Goal: Task Accomplishment & Management: Complete application form

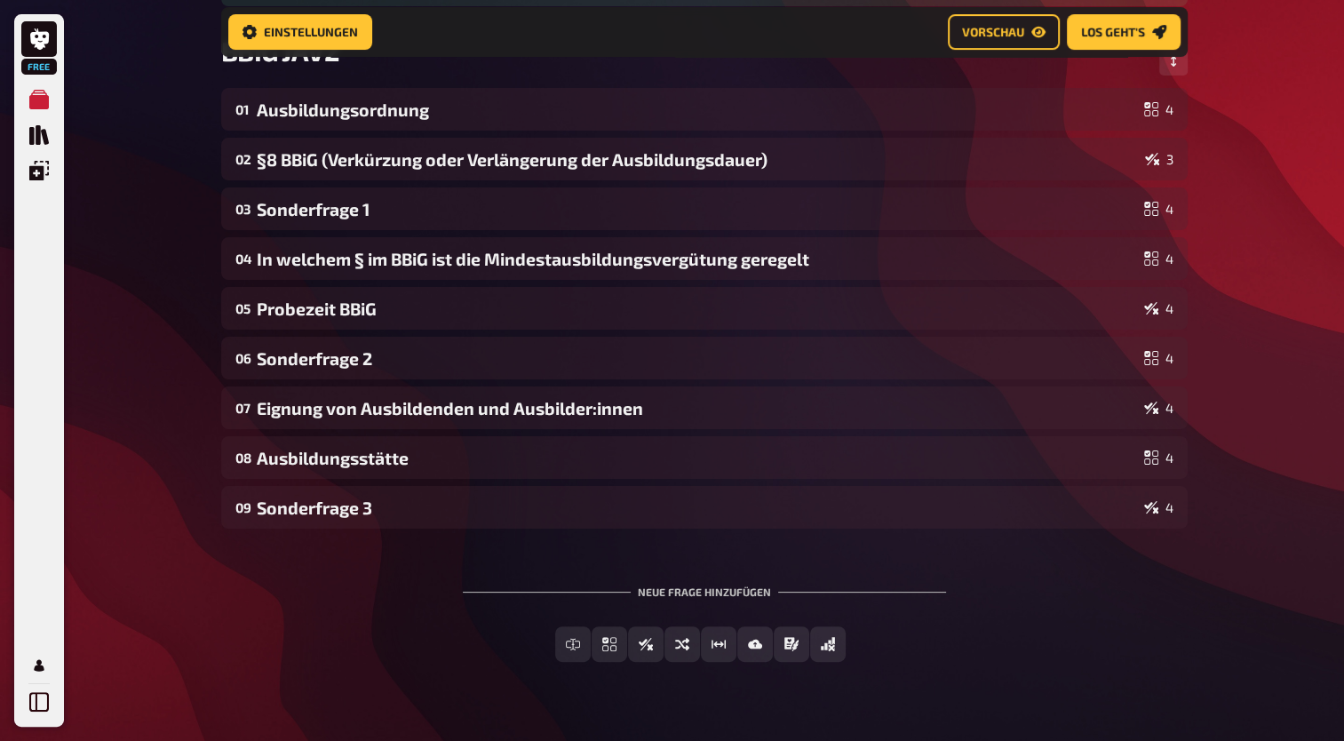
scroll to position [309, 0]
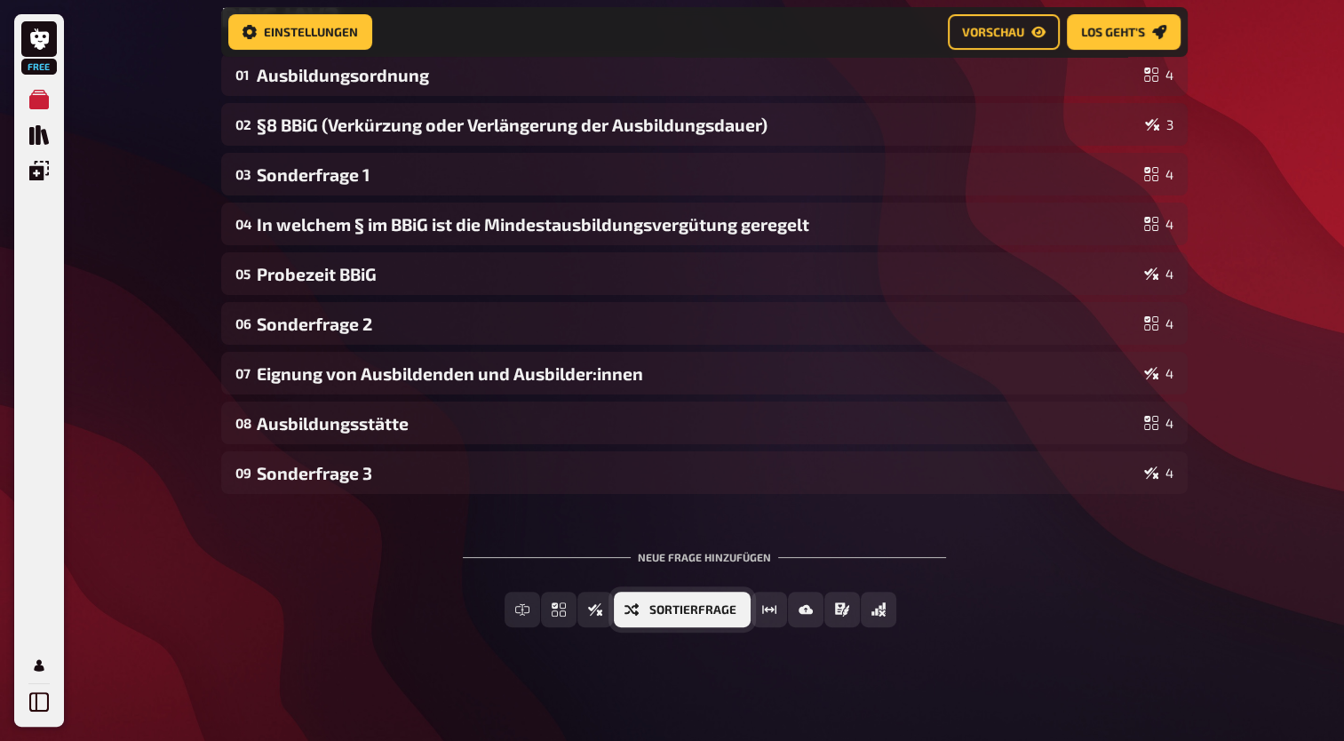
click at [686, 612] on span "Sortierfrage" at bounding box center [693, 610] width 87 height 12
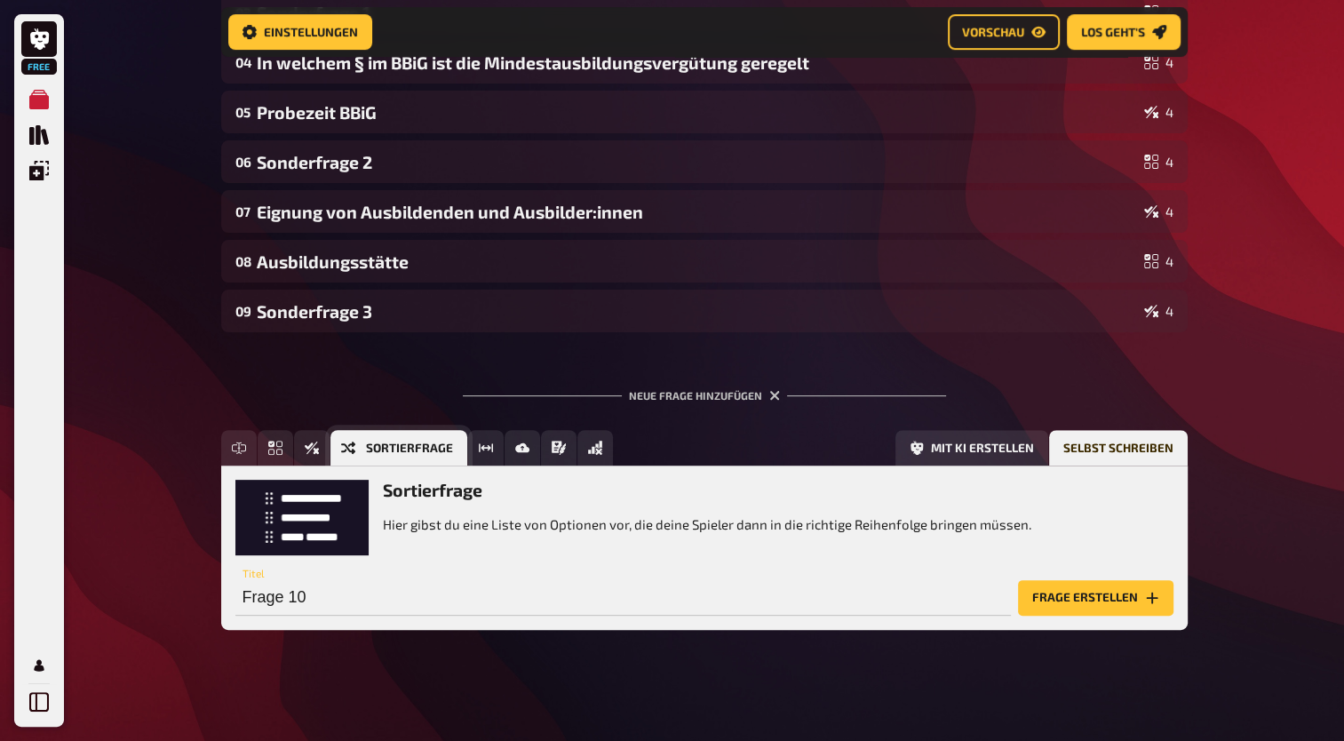
scroll to position [473, 0]
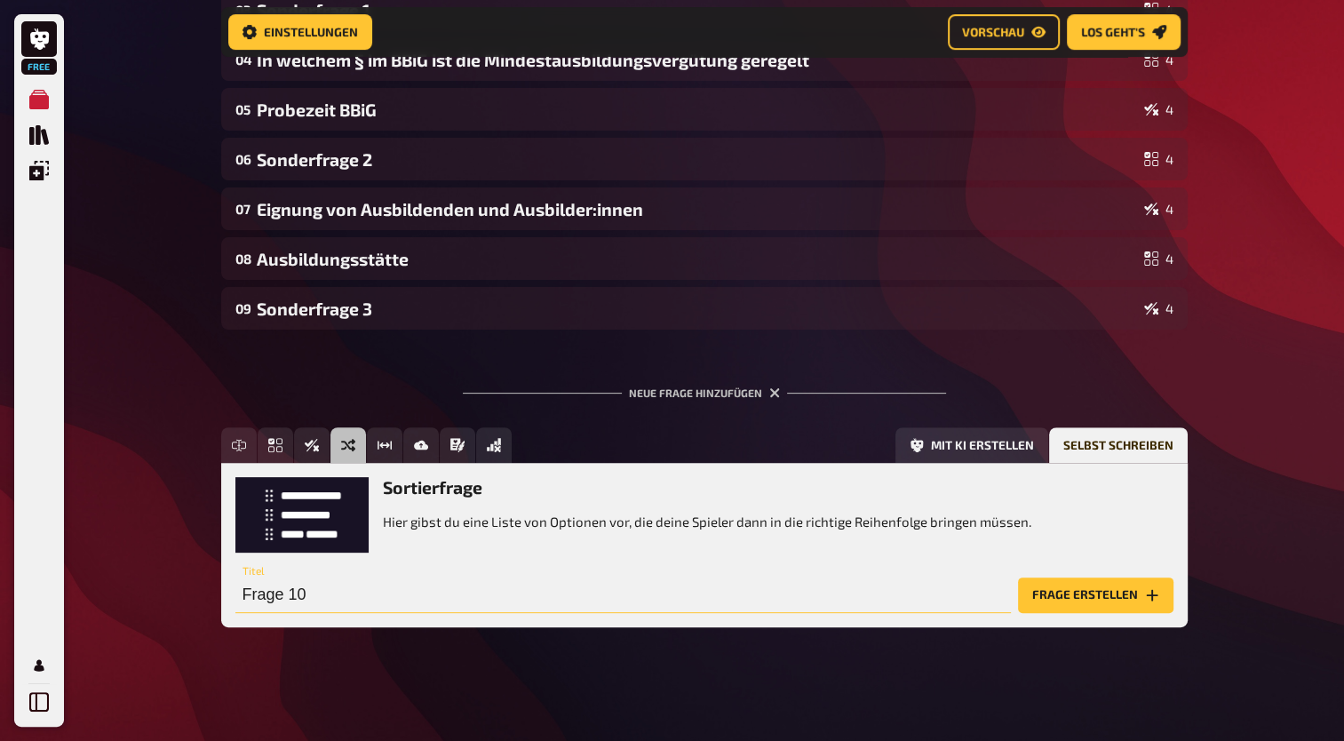
click at [381, 600] on input "Frage 10" at bounding box center [623, 596] width 776 height 36
type input "Gesetztespyramiede"
click at [1104, 590] on button "Frage erstellen" at bounding box center [1095, 596] width 155 height 36
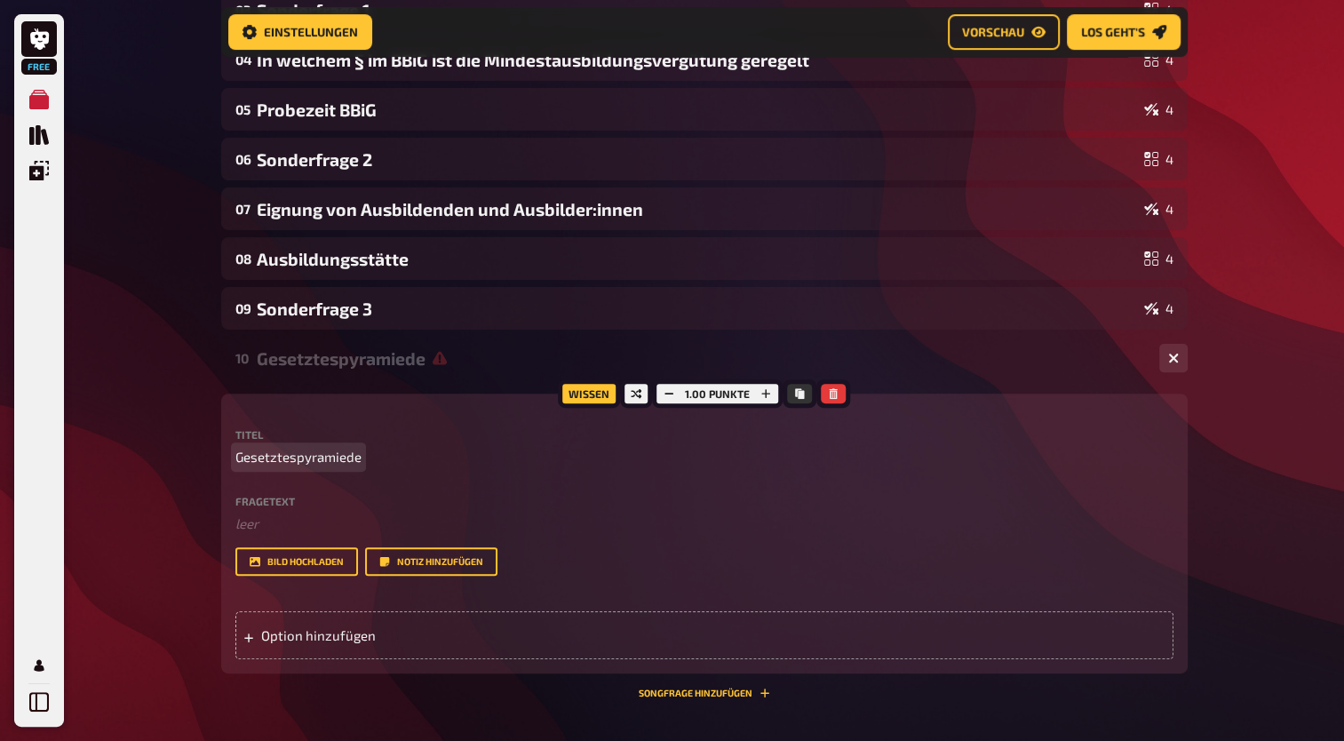
click at [331, 465] on span "Gesetztespyramiede" at bounding box center [298, 457] width 126 height 20
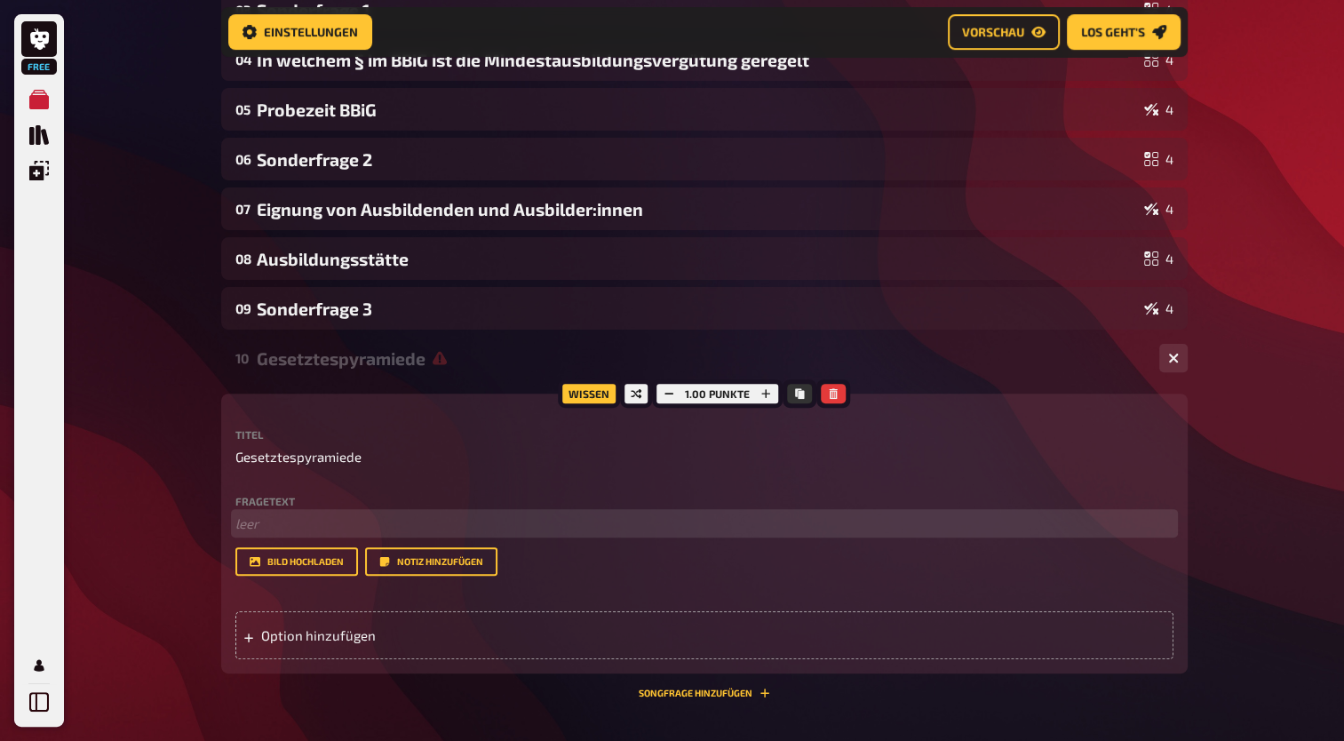
click at [281, 521] on p "﻿ leer" at bounding box center [704, 524] width 938 height 20
click at [385, 525] on span "Ordne die Gesetzte, Vereibarungen und Verordnungen in die richtige Reihenfolge" at bounding box center [478, 523] width 486 height 16
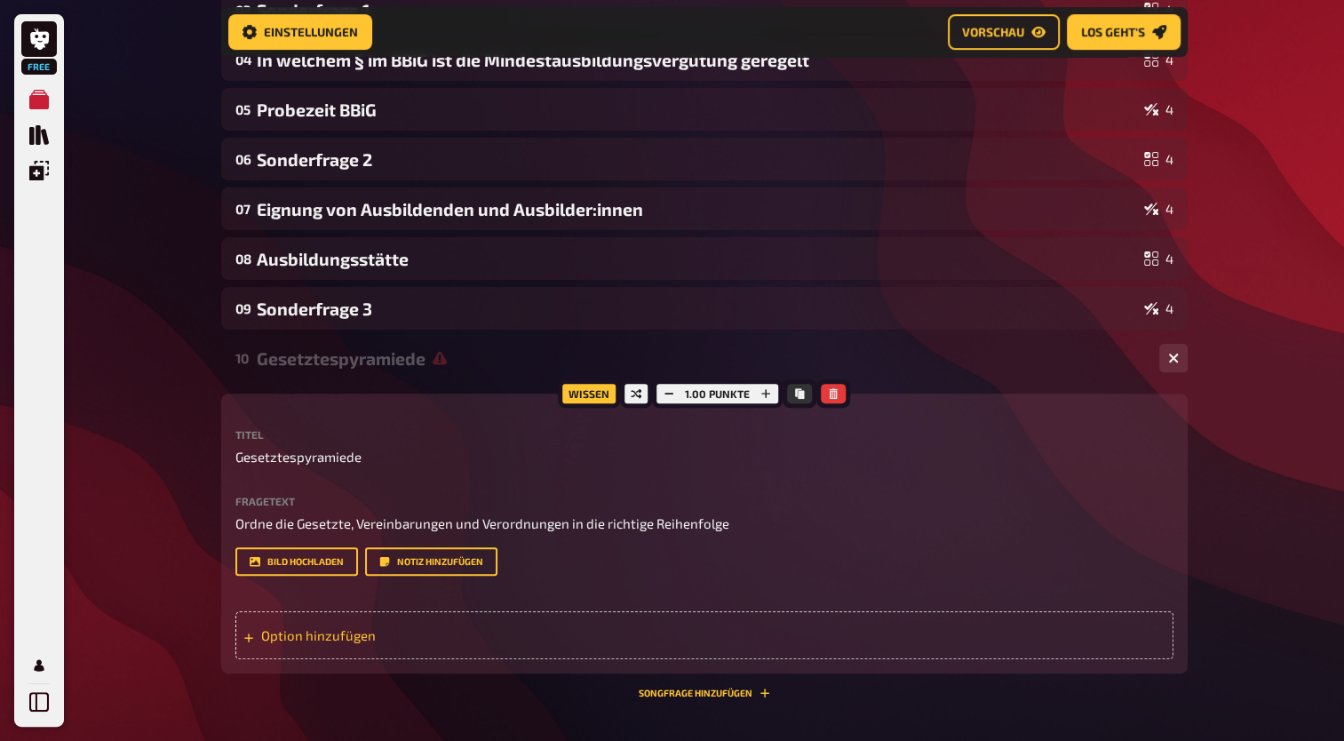
click at [456, 636] on div "Option hinzufügen" at bounding box center [704, 635] width 938 height 48
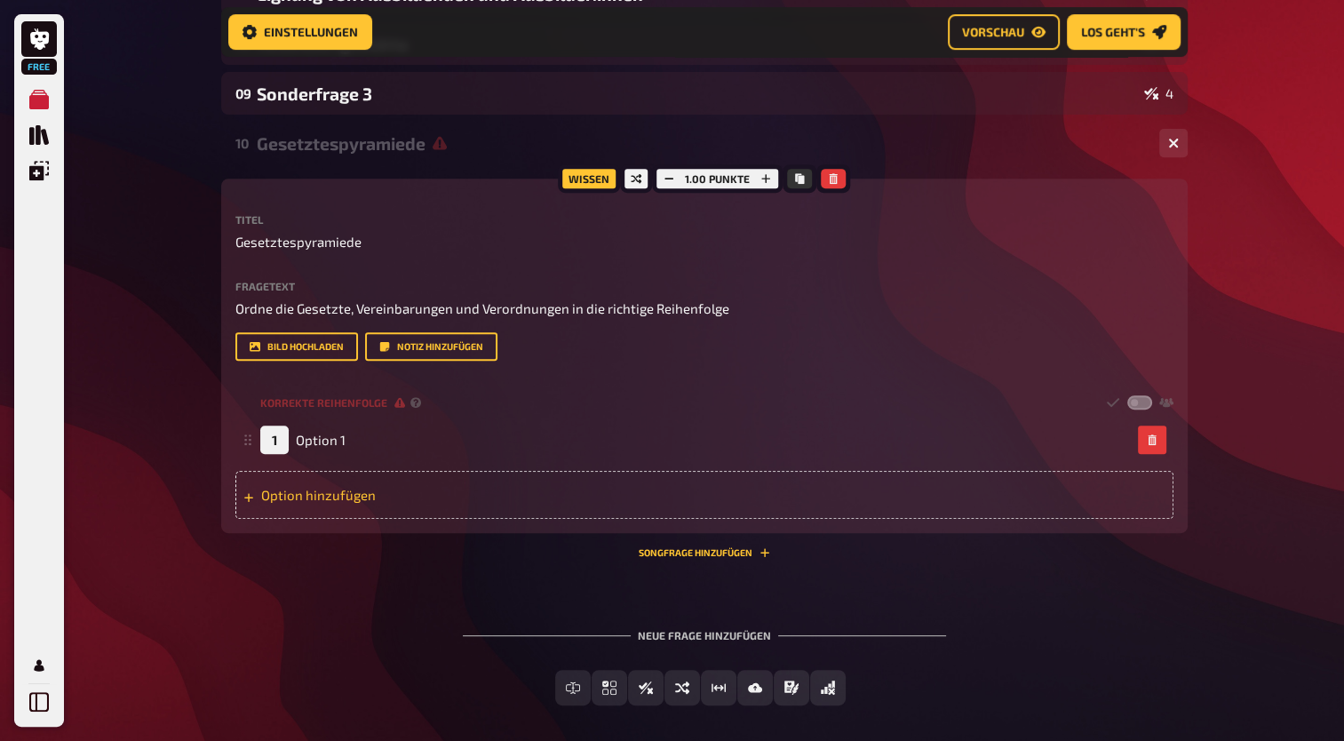
scroll to position [690, 0]
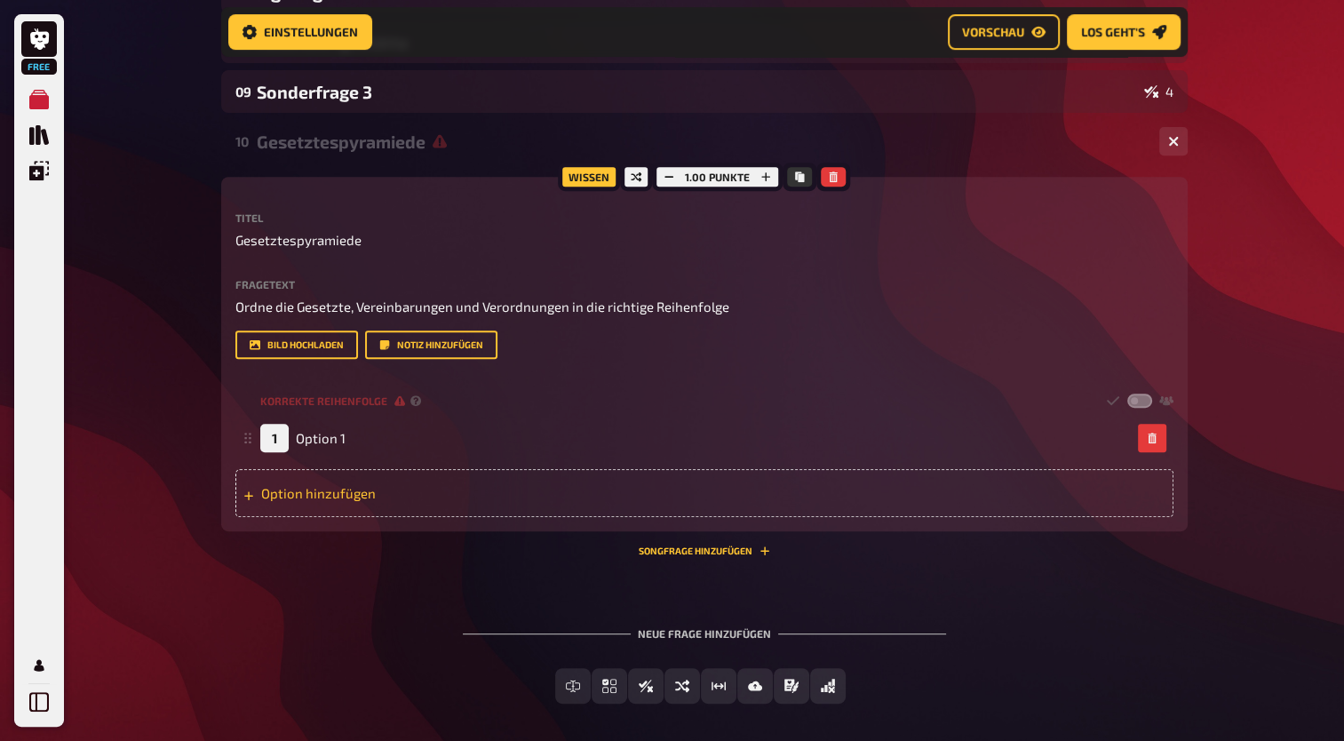
click at [394, 495] on div "Option hinzufügen" at bounding box center [704, 493] width 938 height 48
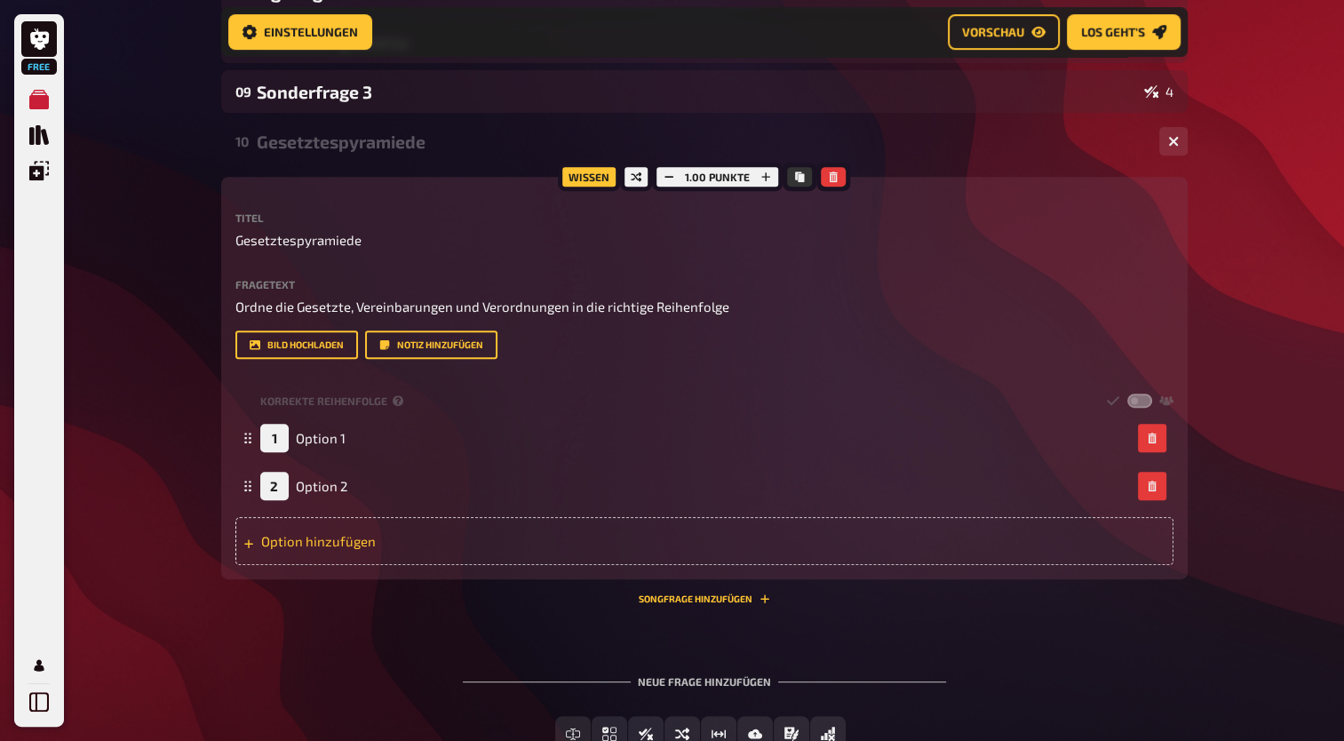
click at [370, 549] on div "Option hinzufügen" at bounding box center [704, 541] width 938 height 48
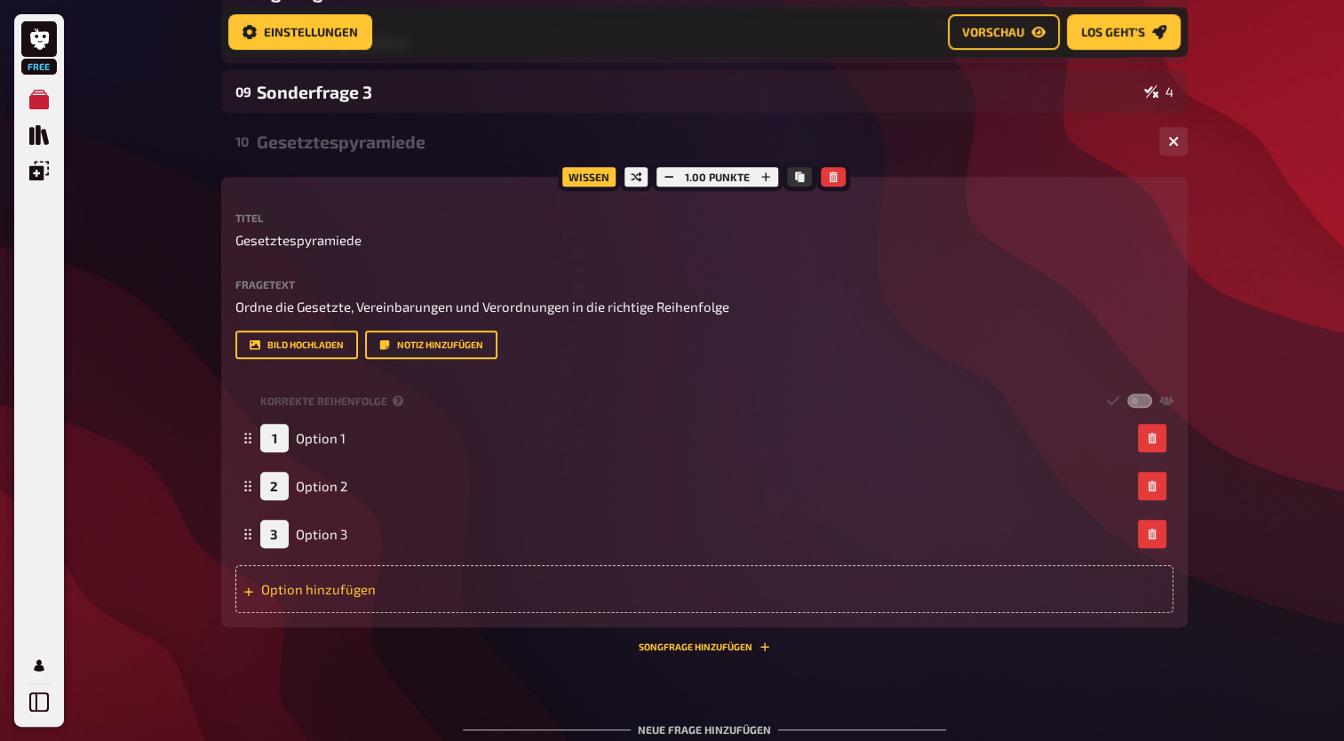
click at [359, 592] on div "Option hinzufügen" at bounding box center [704, 589] width 938 height 48
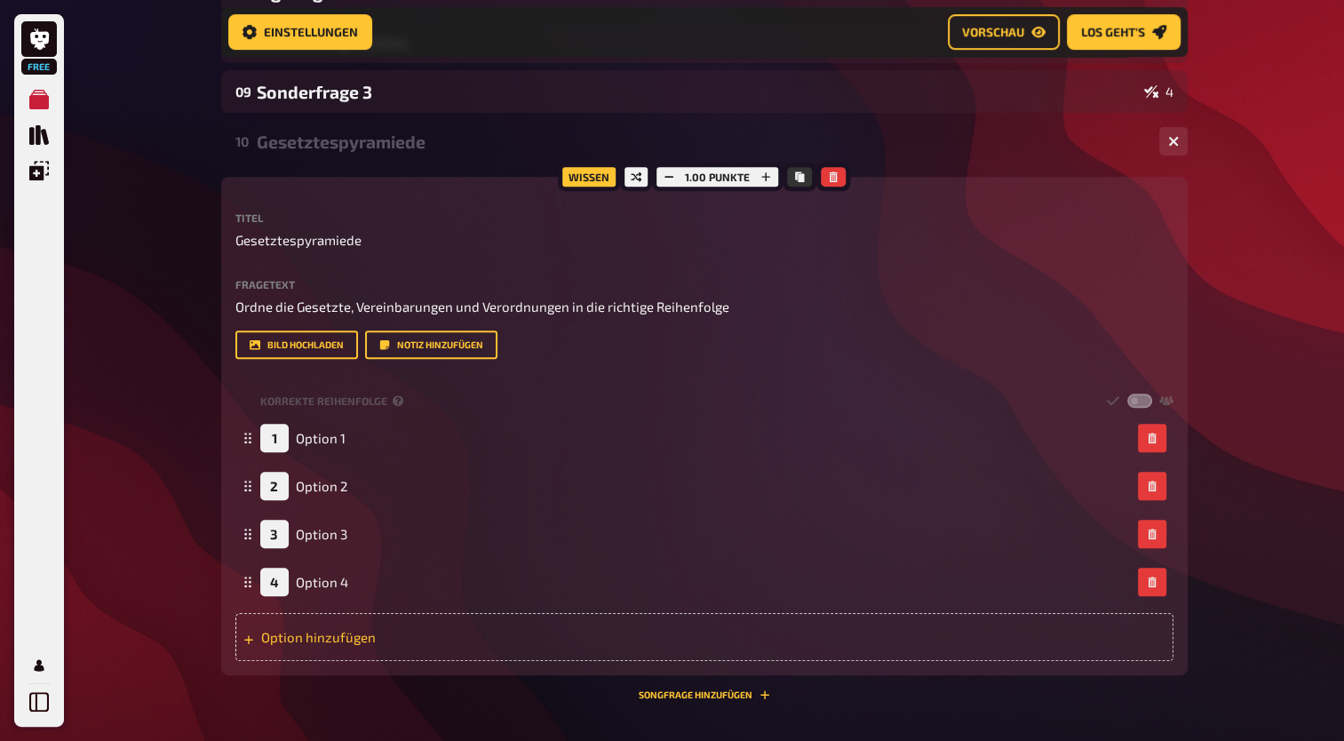
click at [354, 644] on div "Option hinzufügen" at bounding box center [704, 637] width 938 height 48
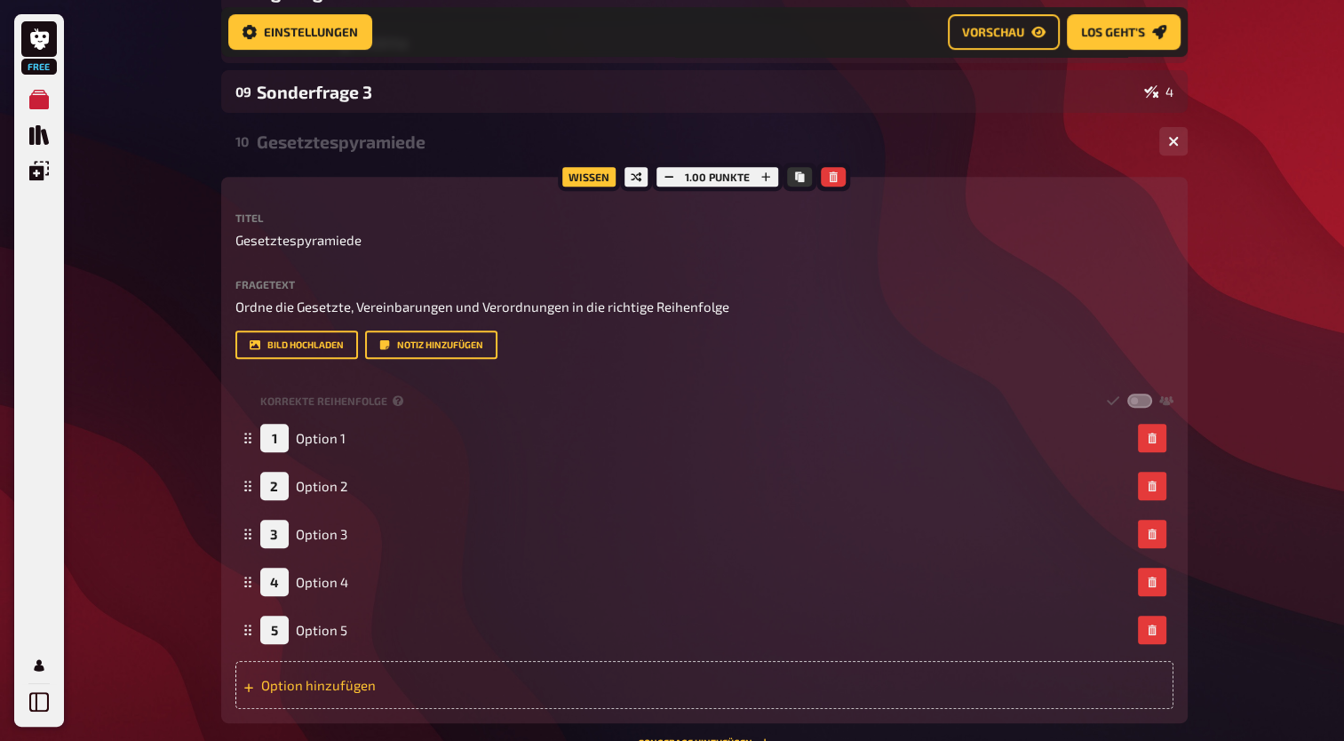
click at [400, 677] on div "Option hinzufügen" at bounding box center [704, 685] width 938 height 48
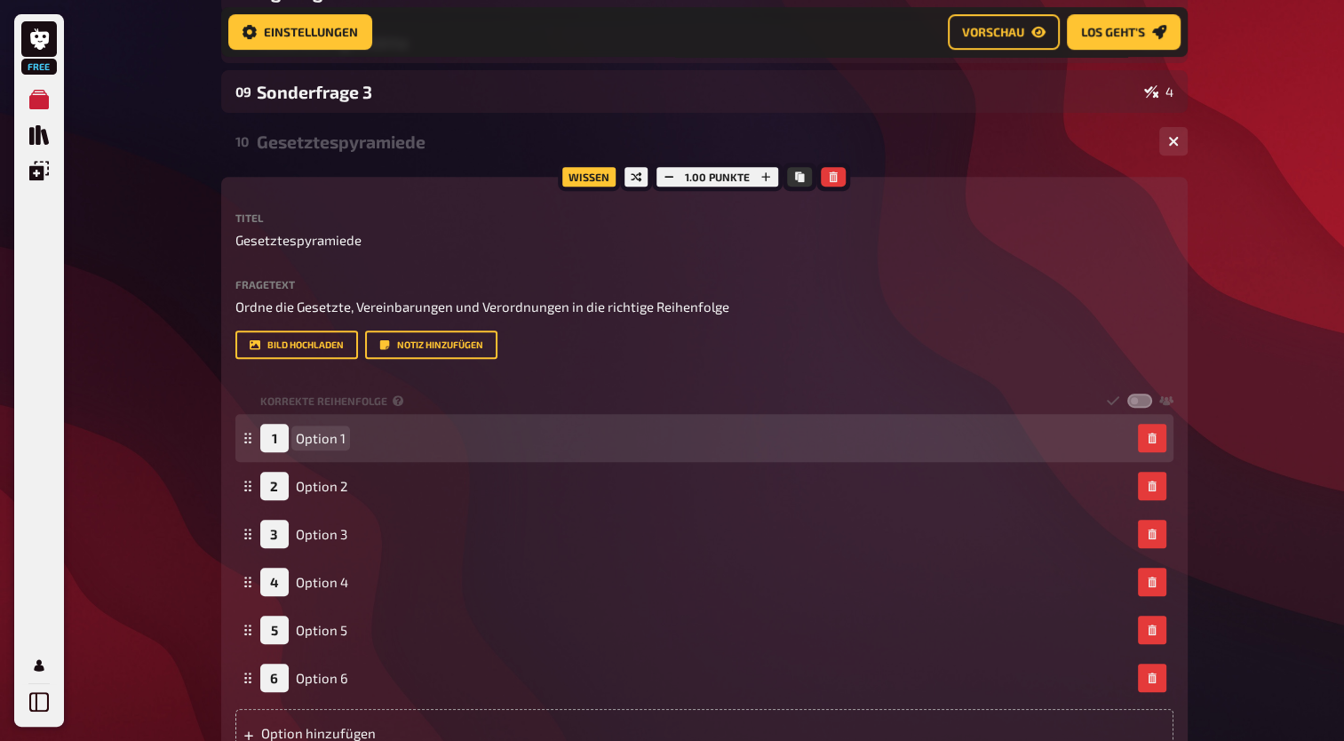
click at [337, 436] on span "Option 1" at bounding box center [321, 438] width 50 height 16
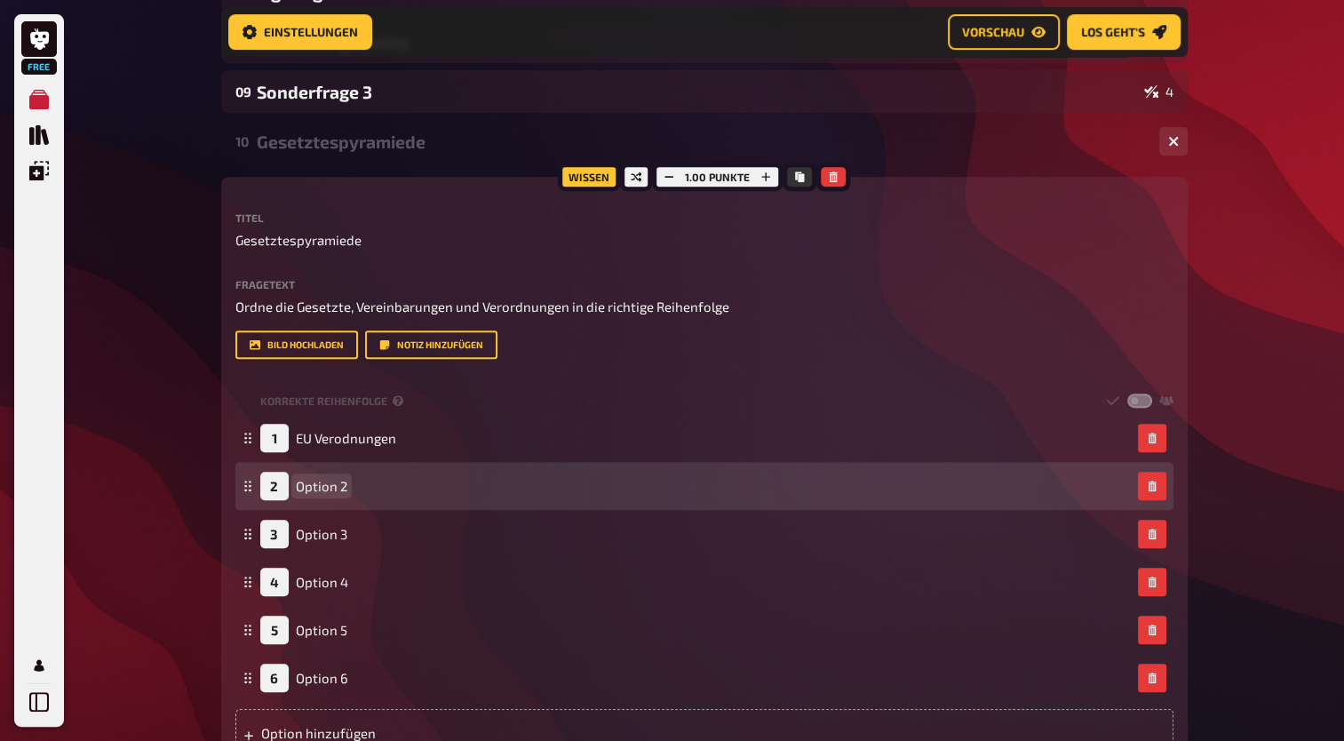
click at [345, 483] on span "Option 2" at bounding box center [322, 486] width 52 height 16
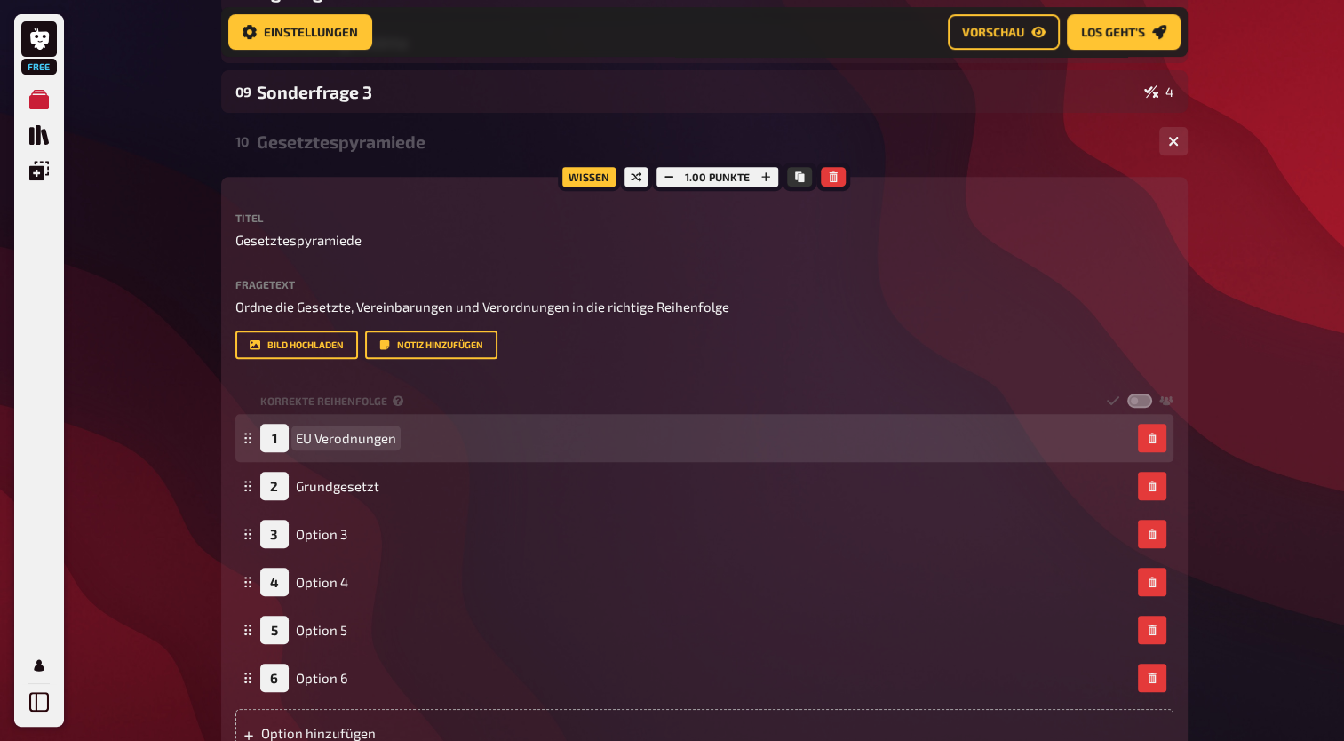
click at [386, 443] on span "EU Verodnungen" at bounding box center [346, 438] width 100 height 16
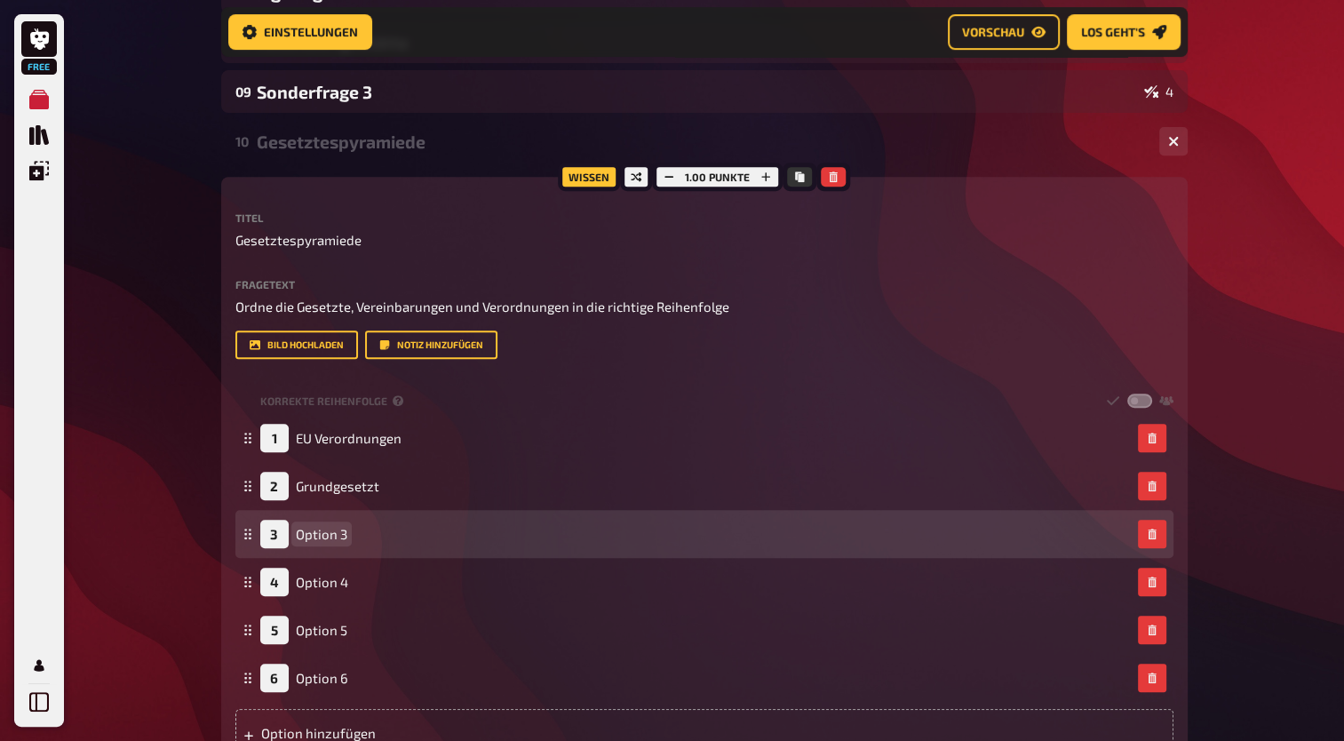
click at [352, 525] on div "3 Option 3" at bounding box center [695, 534] width 871 height 28
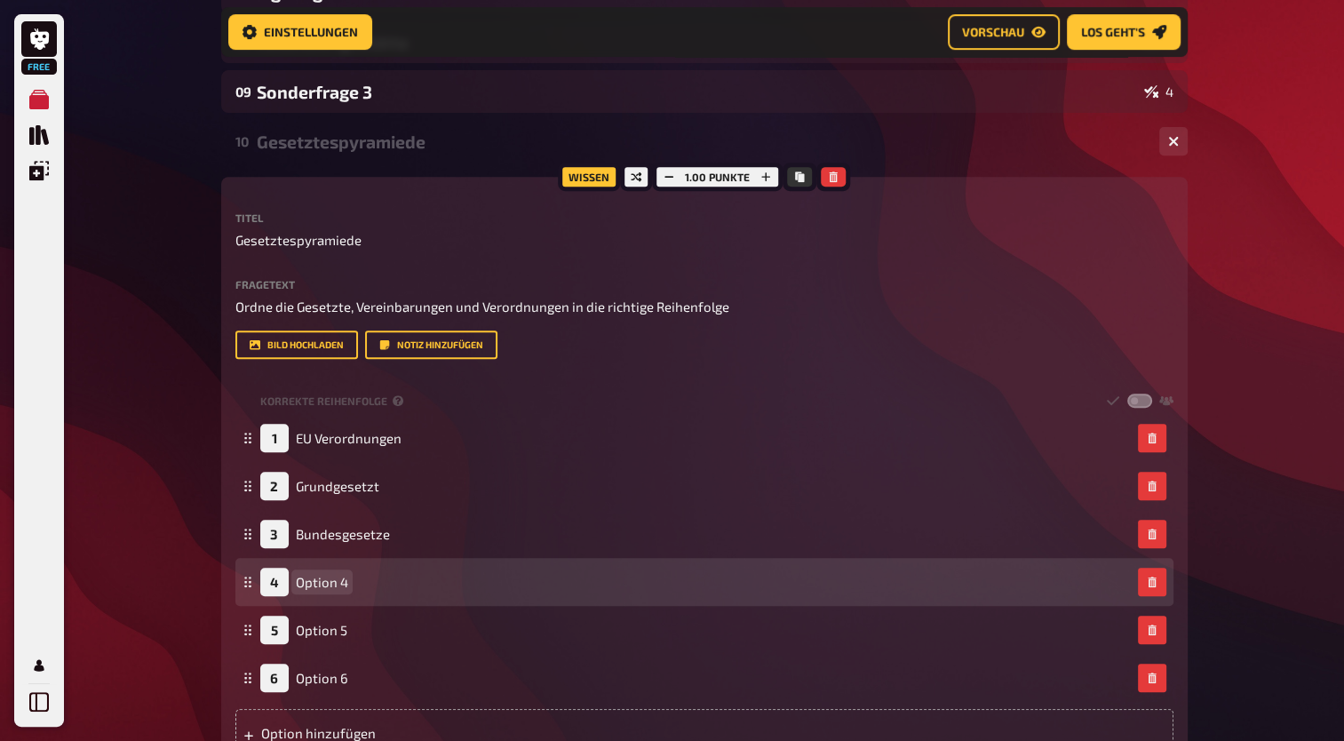
click at [339, 575] on span "Option 4" at bounding box center [322, 582] width 52 height 16
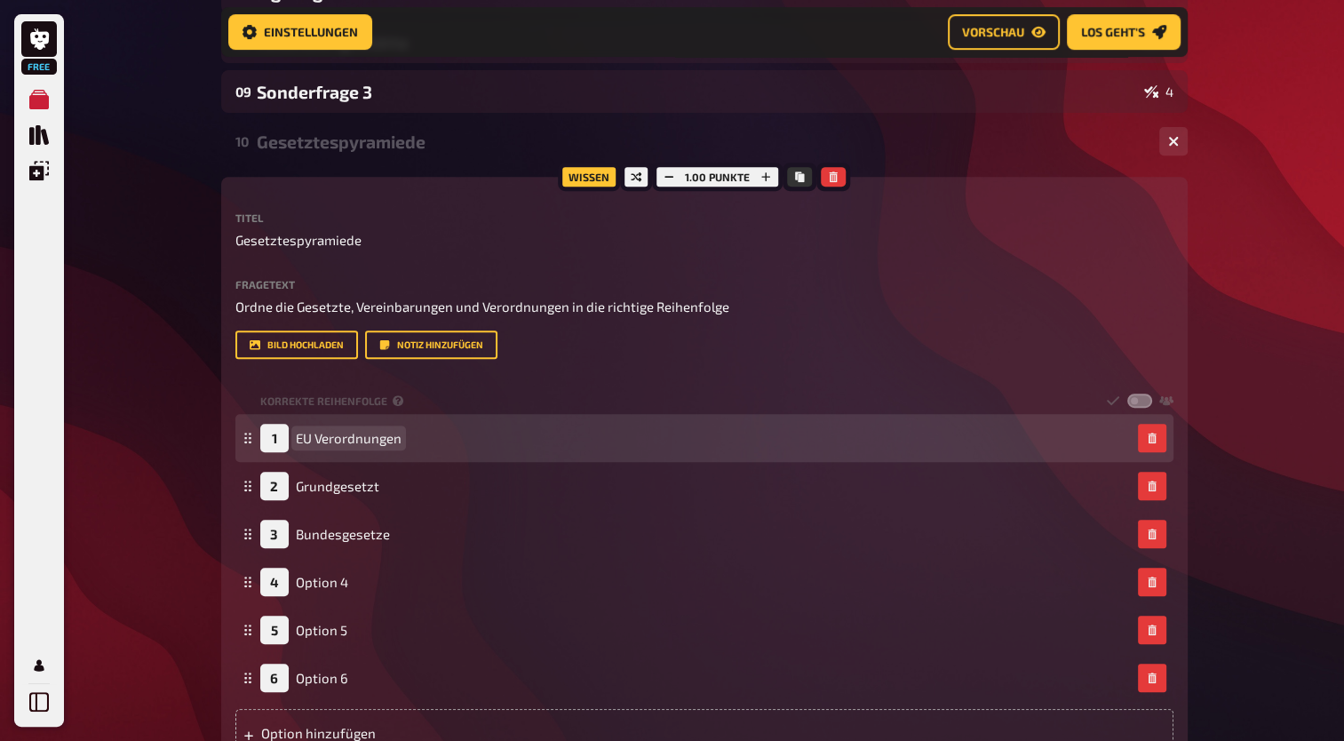
click at [395, 445] on span "EU Verordnungen" at bounding box center [349, 438] width 106 height 16
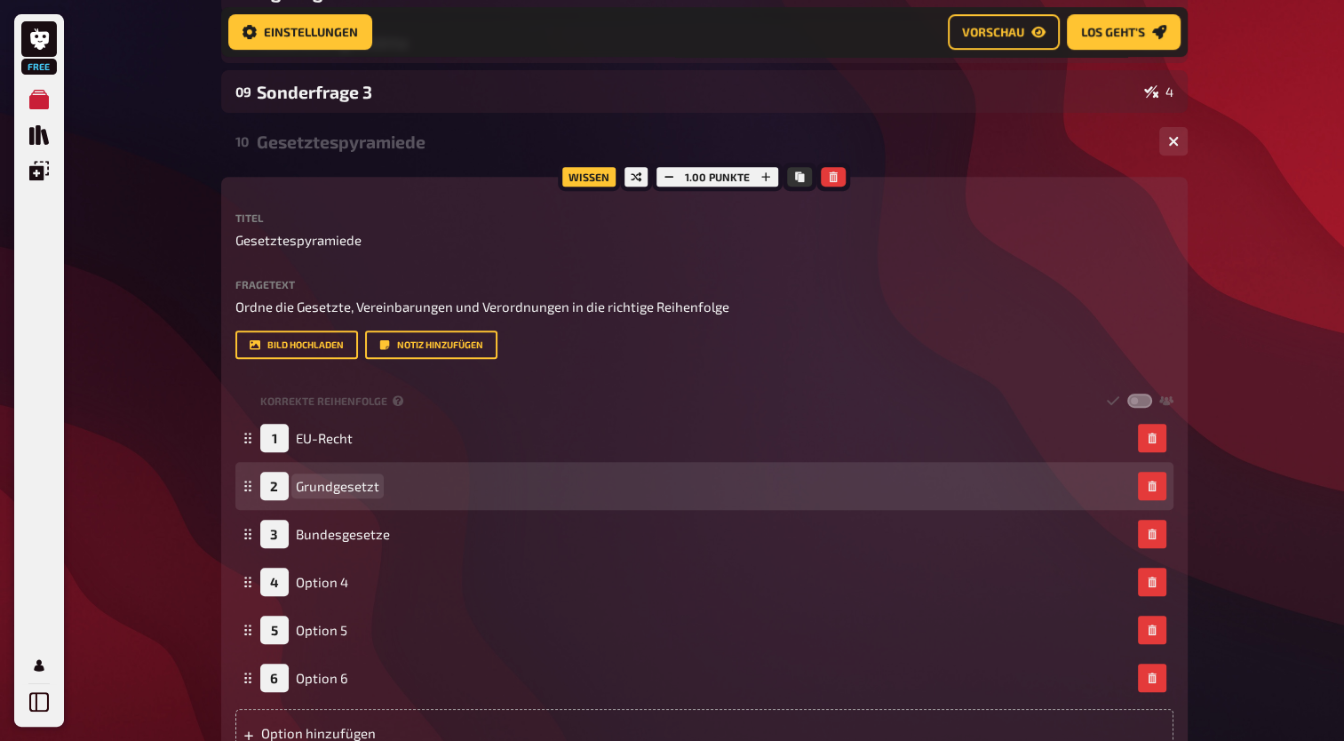
click at [373, 489] on span "Grundgesetzt" at bounding box center [338, 486] width 84 height 16
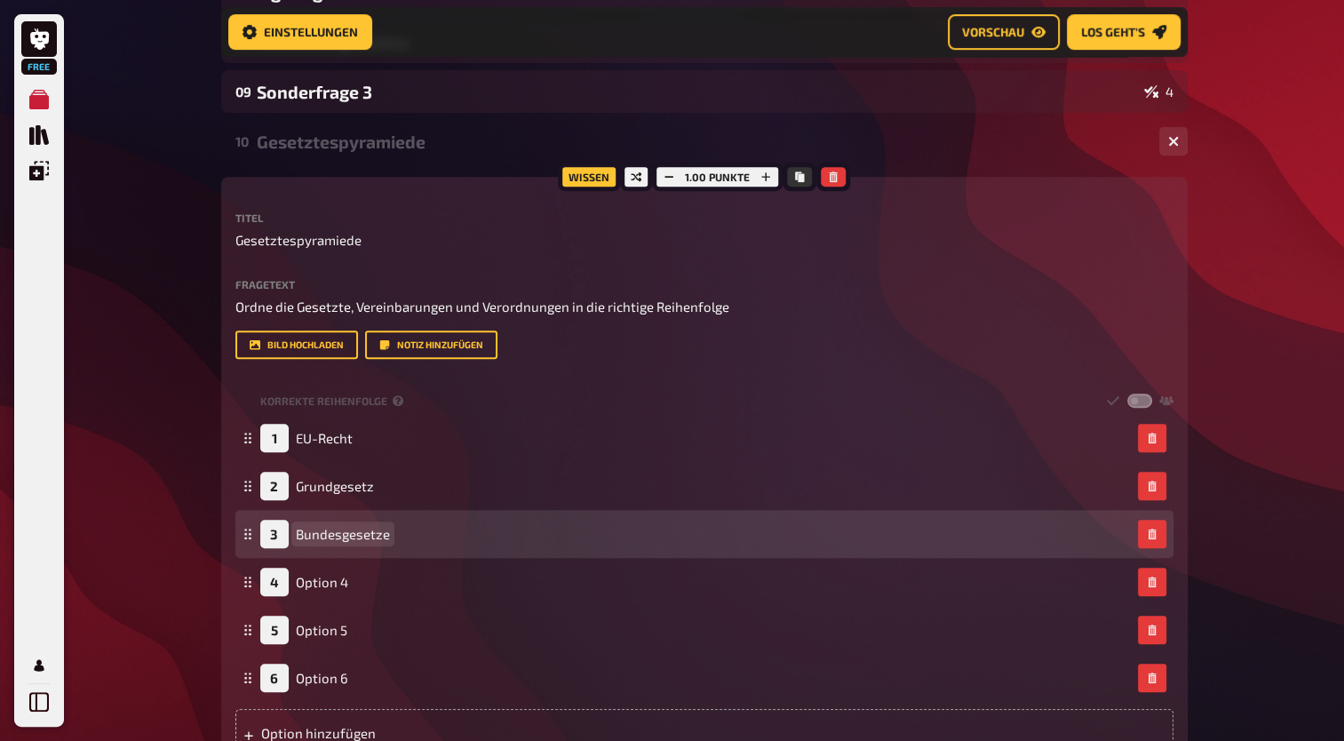
click at [377, 534] on span "Bundesgesetze" at bounding box center [343, 534] width 94 height 16
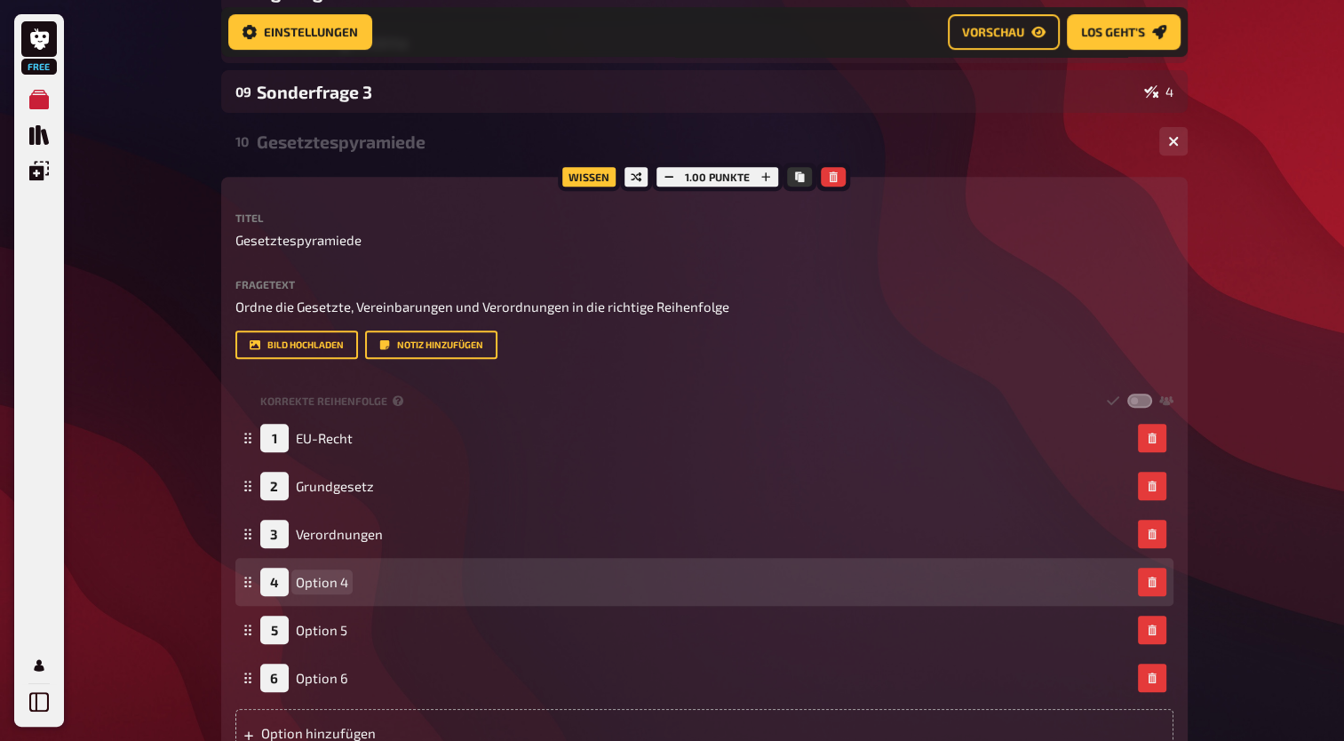
click at [343, 582] on span "Option 4" at bounding box center [322, 582] width 52 height 16
click at [309, 586] on span "TArifverträge" at bounding box center [336, 582] width 81 height 16
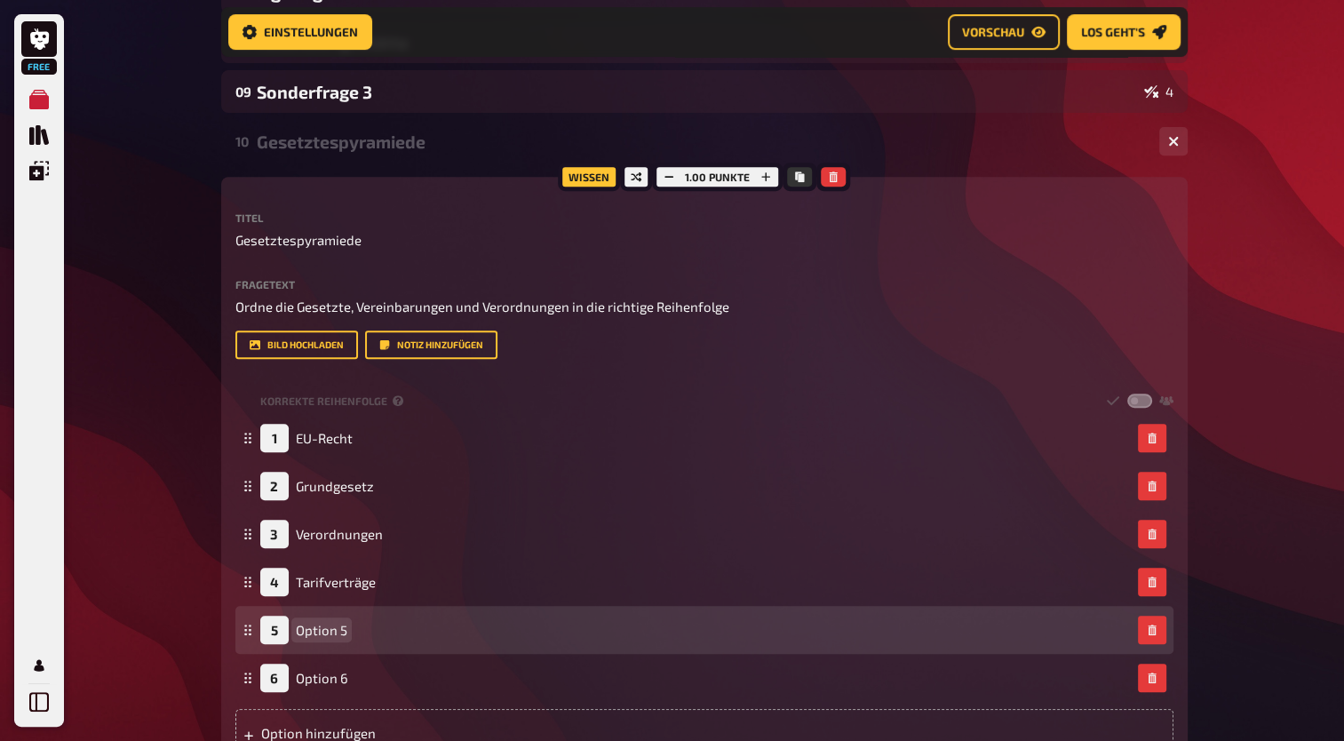
click at [347, 633] on div "5 Option 5" at bounding box center [695, 630] width 871 height 28
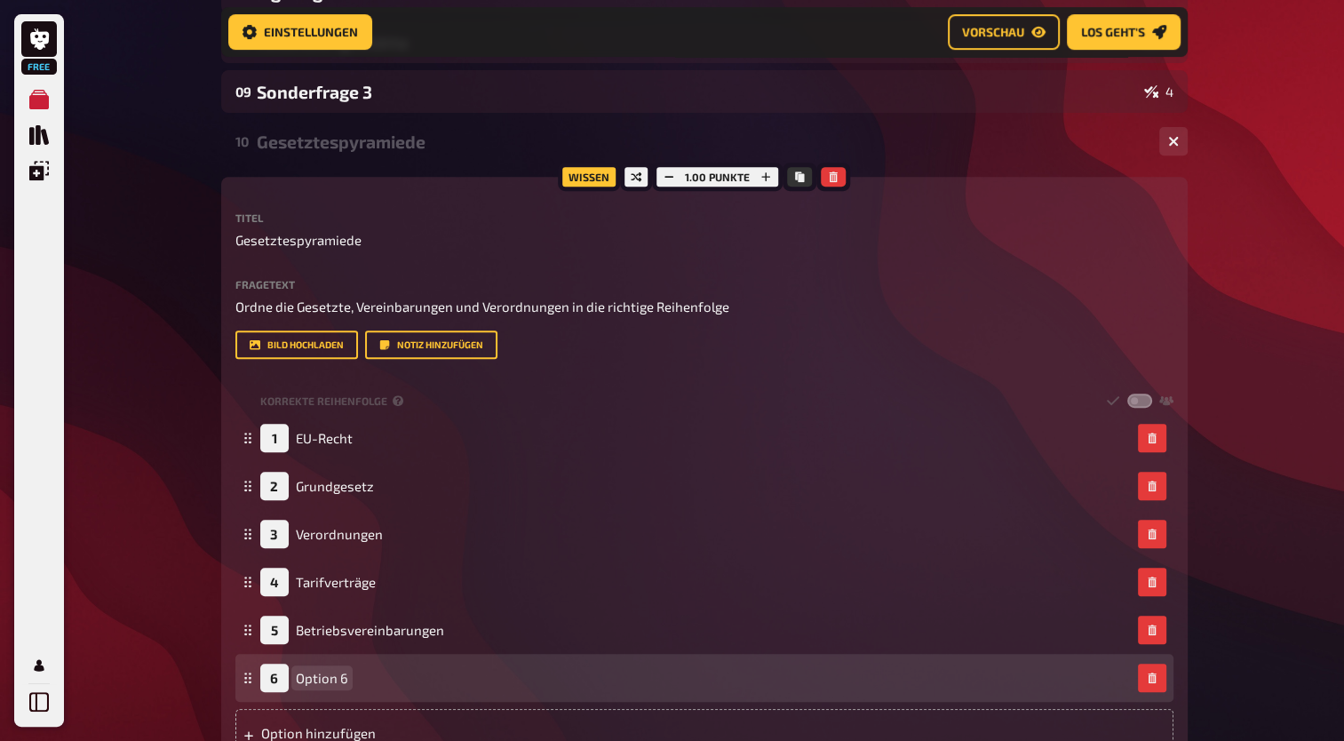
click at [345, 678] on span "Option 6" at bounding box center [322, 678] width 52 height 16
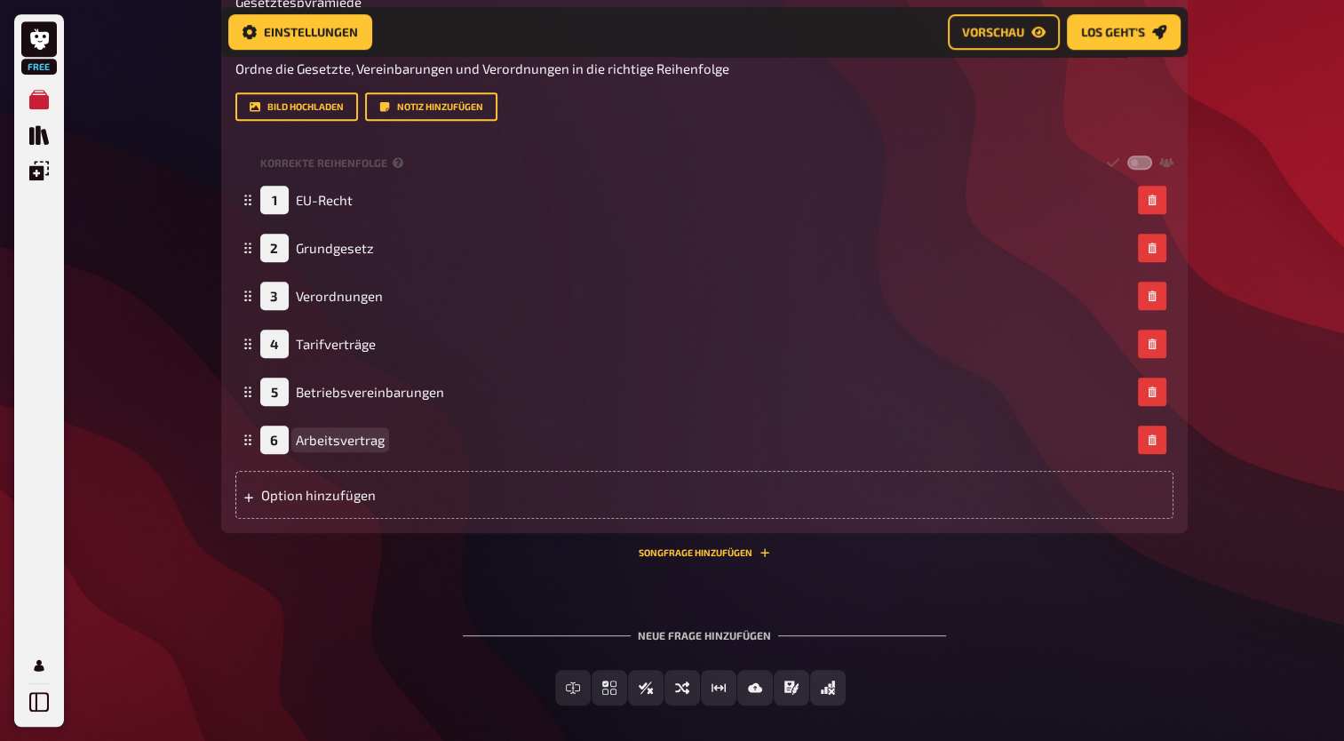
scroll to position [928, 0]
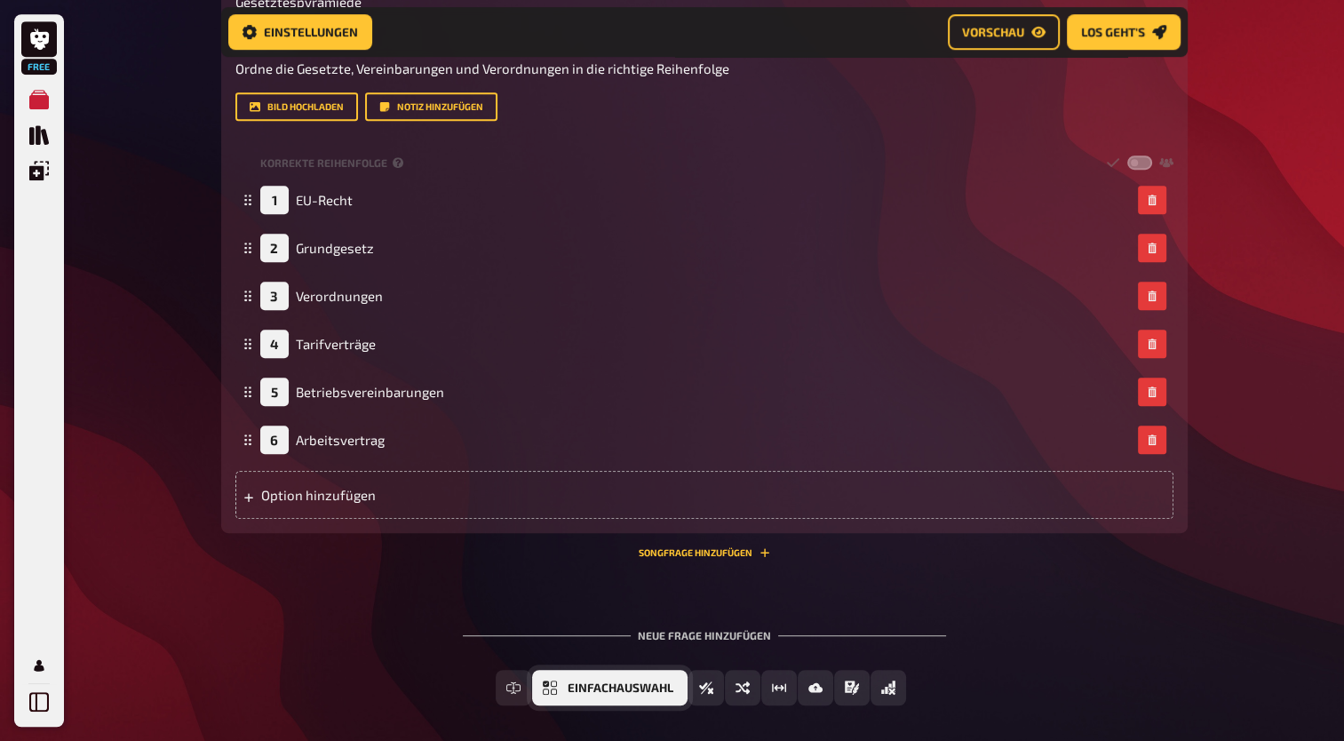
click at [654, 684] on span "Einfachauswahl" at bounding box center [621, 688] width 106 height 12
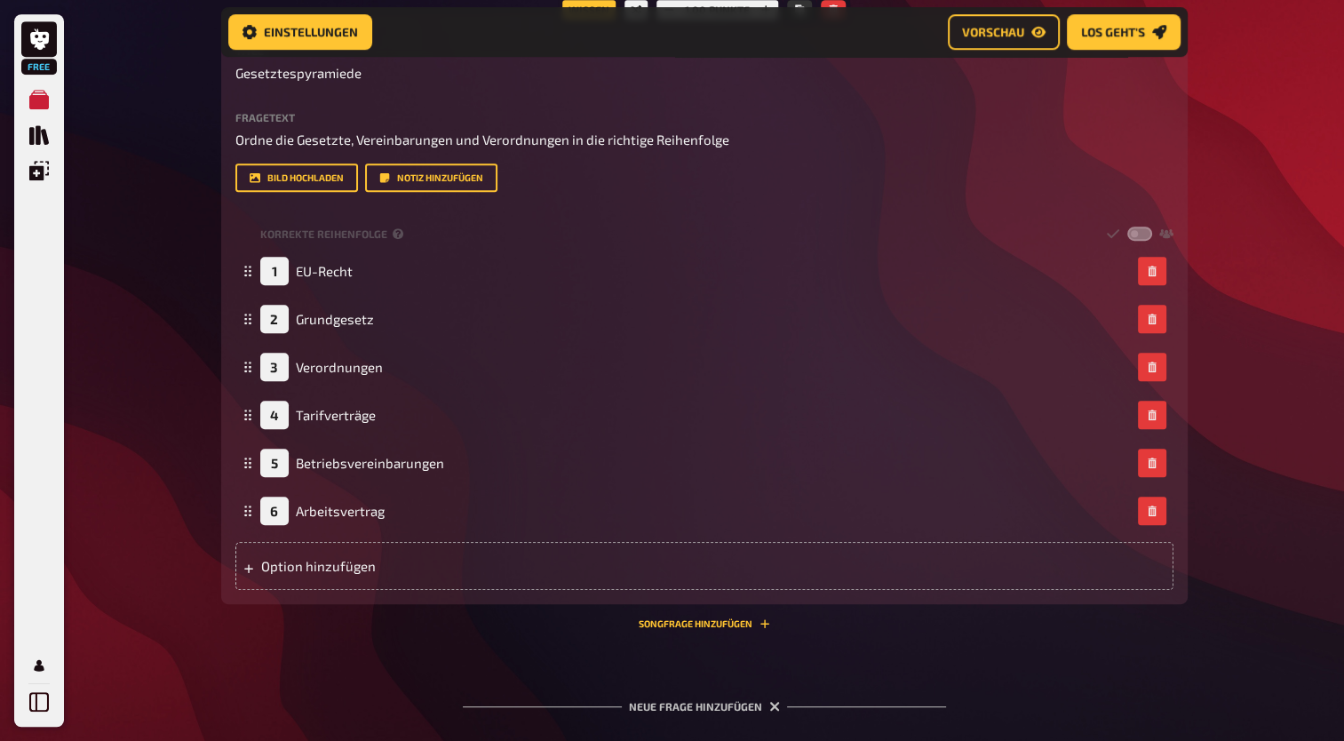
scroll to position [857, 0]
click at [1142, 229] on label at bounding box center [1140, 233] width 25 height 15
click at [1128, 226] on input "checkbox" at bounding box center [1127, 225] width 1 height 1
checkbox input "true"
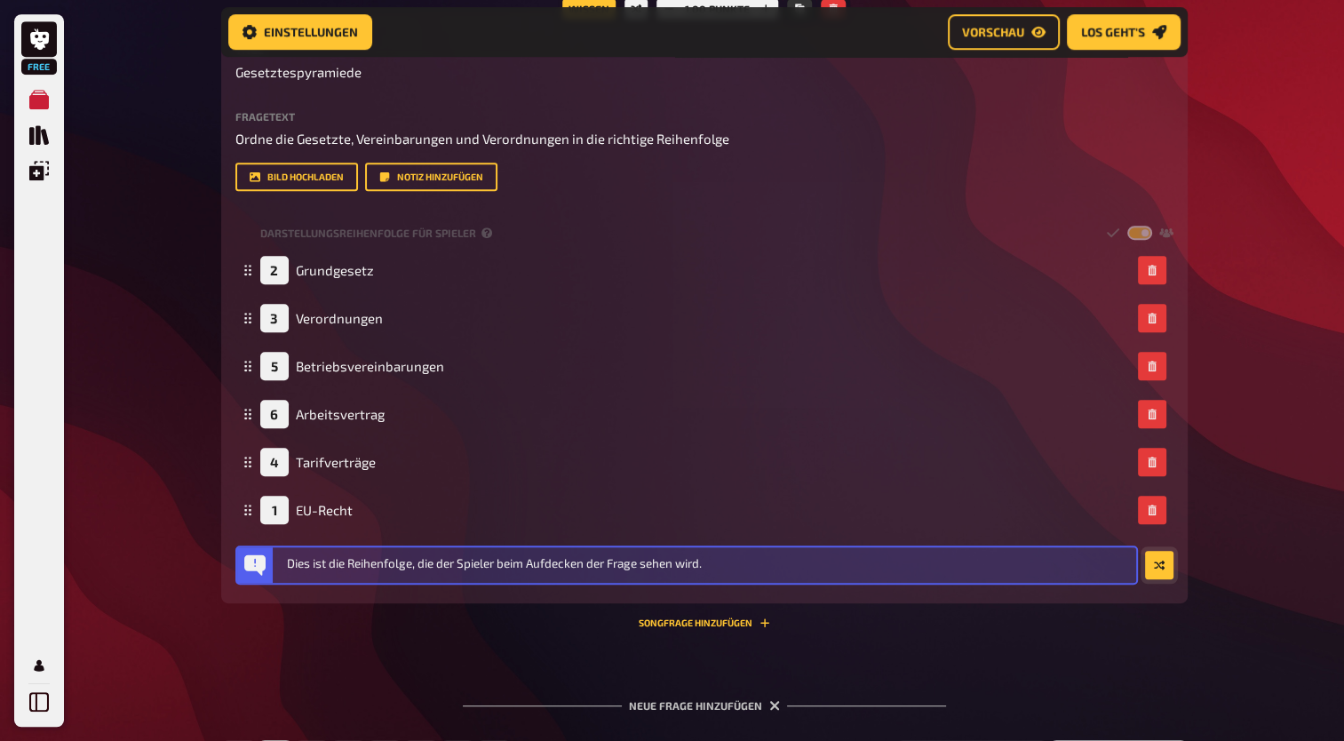
click at [1160, 564] on icon "button" at bounding box center [1159, 565] width 11 height 11
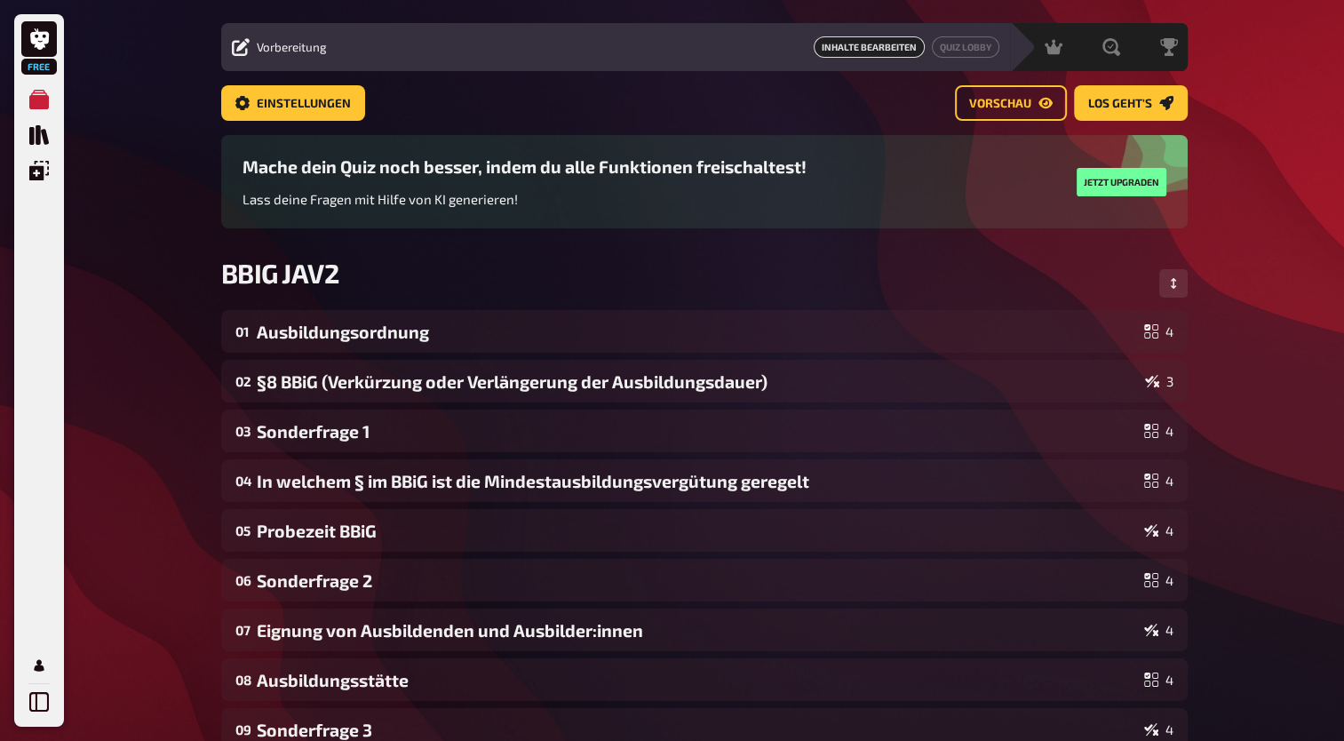
scroll to position [36, 0]
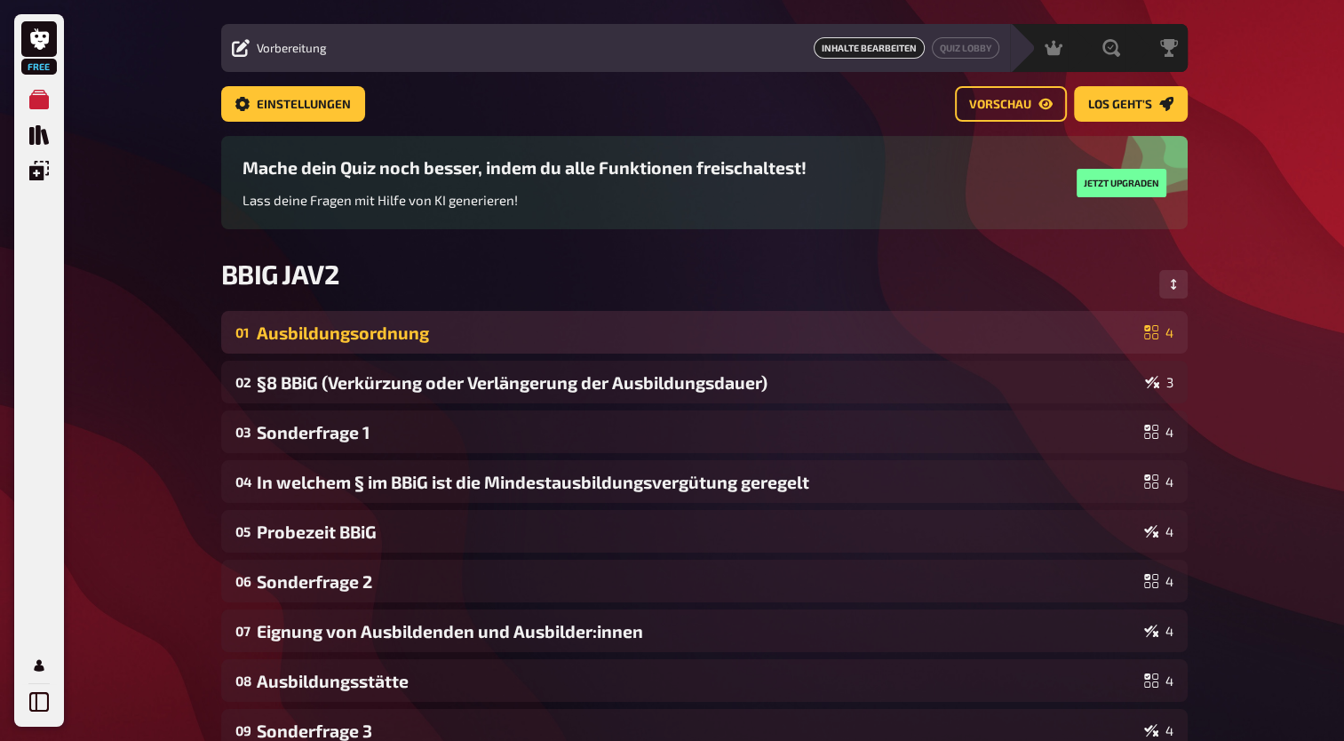
click at [1024, 336] on div "Ausbildungsordnung" at bounding box center [697, 333] width 881 height 20
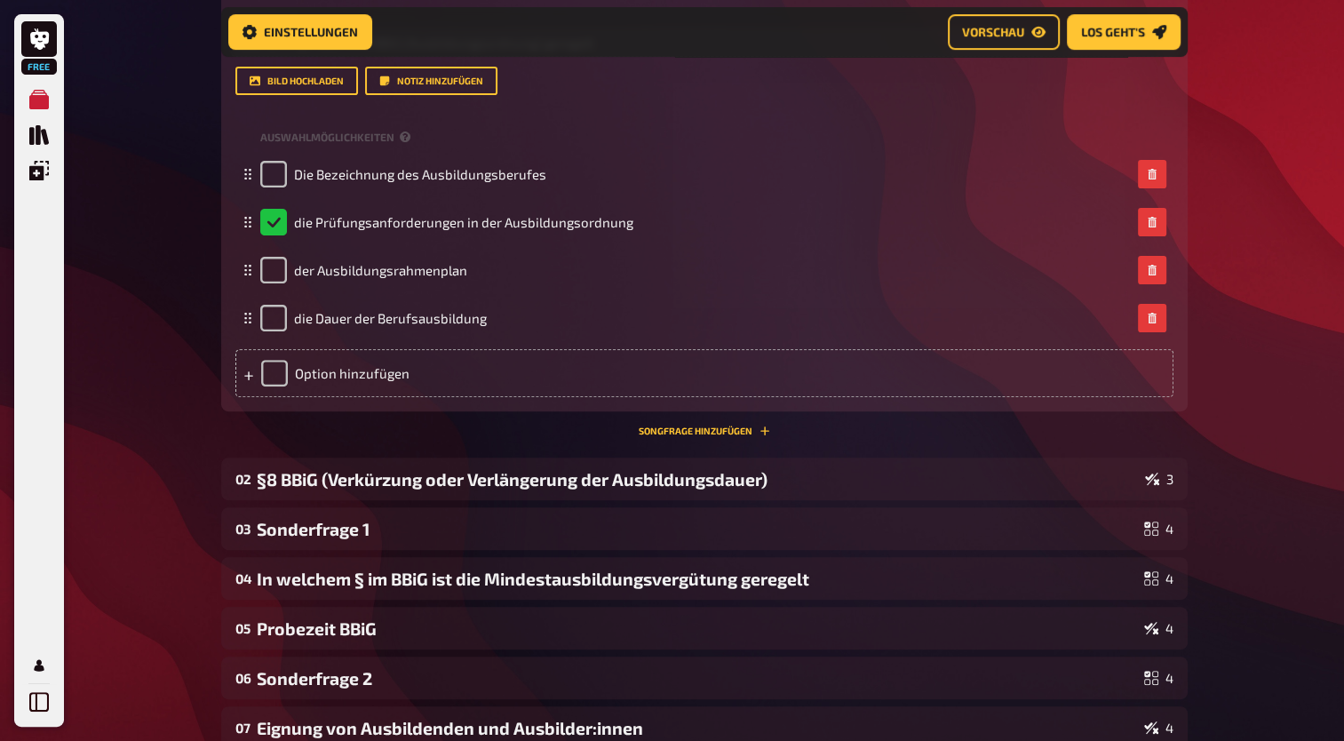
scroll to position [505, 0]
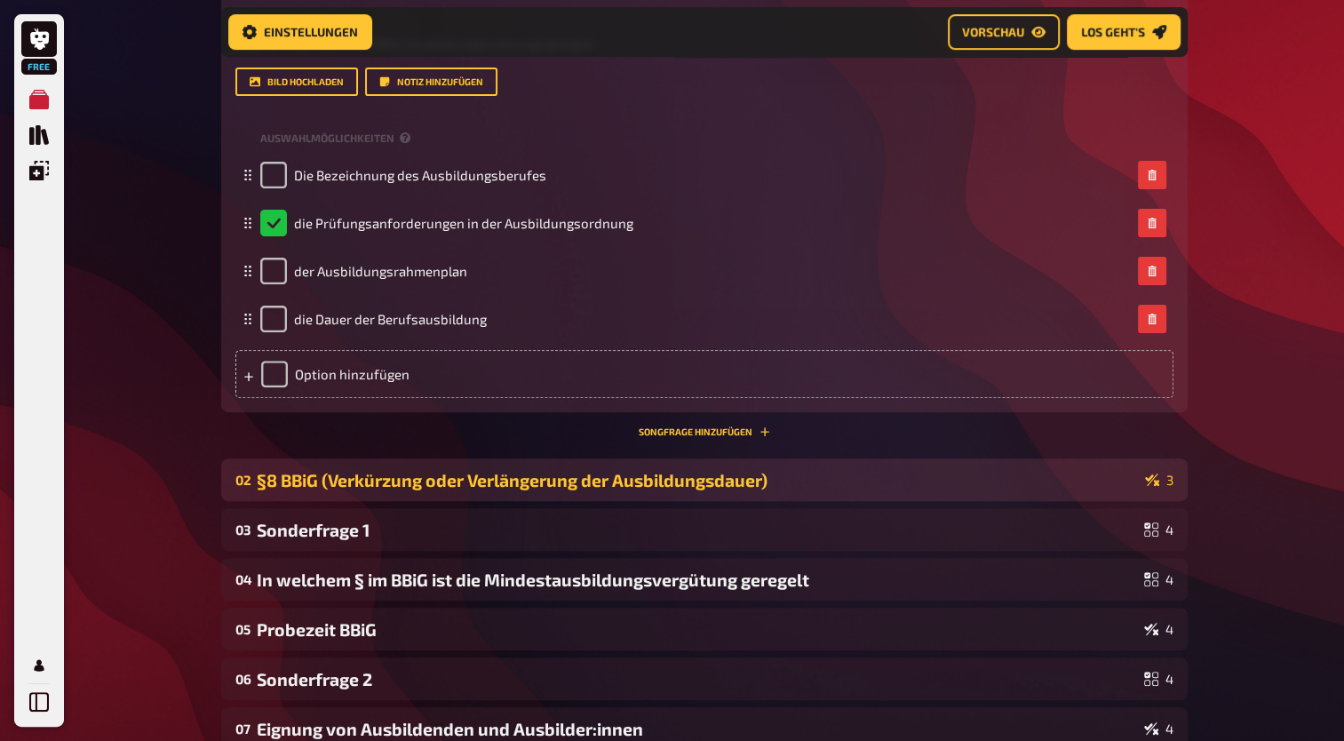
click at [986, 489] on div "§8 BBiG (Verkürzung oder Verlängerung der Ausbildungsdauer)" at bounding box center [697, 480] width 881 height 20
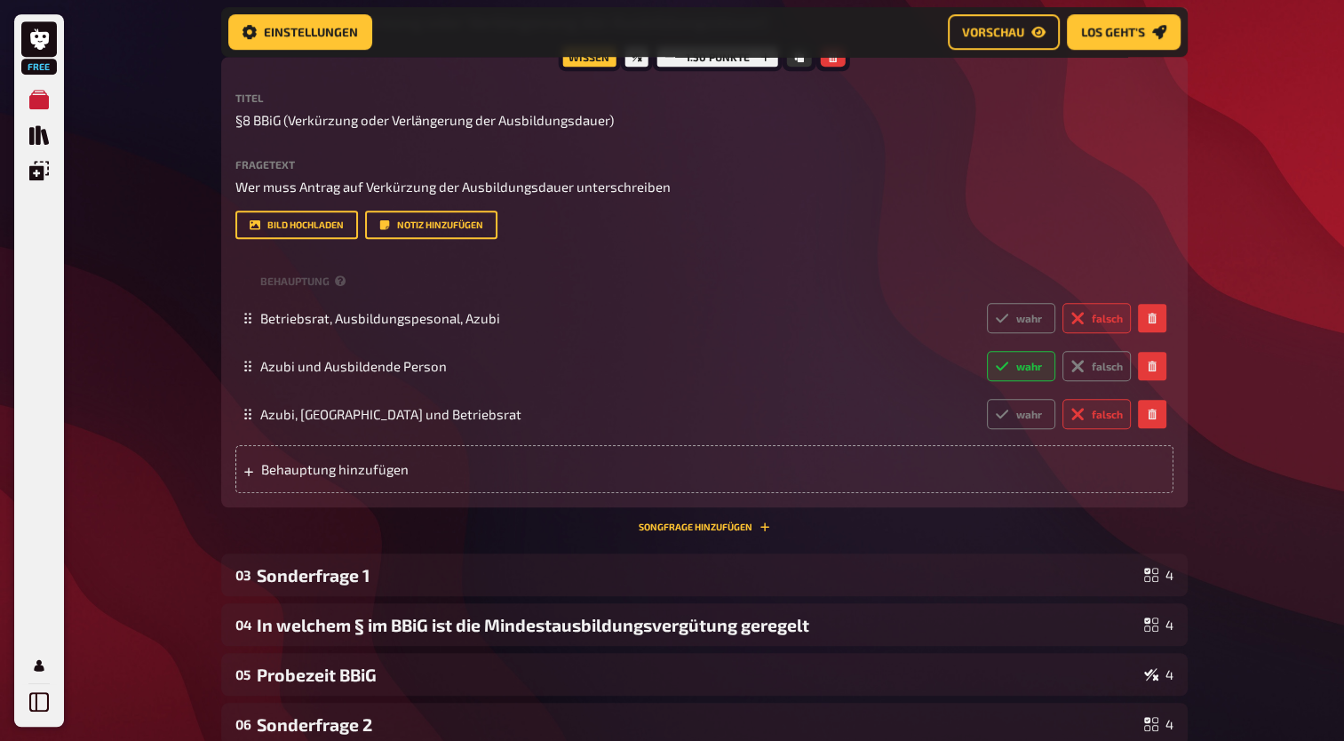
scroll to position [964, 0]
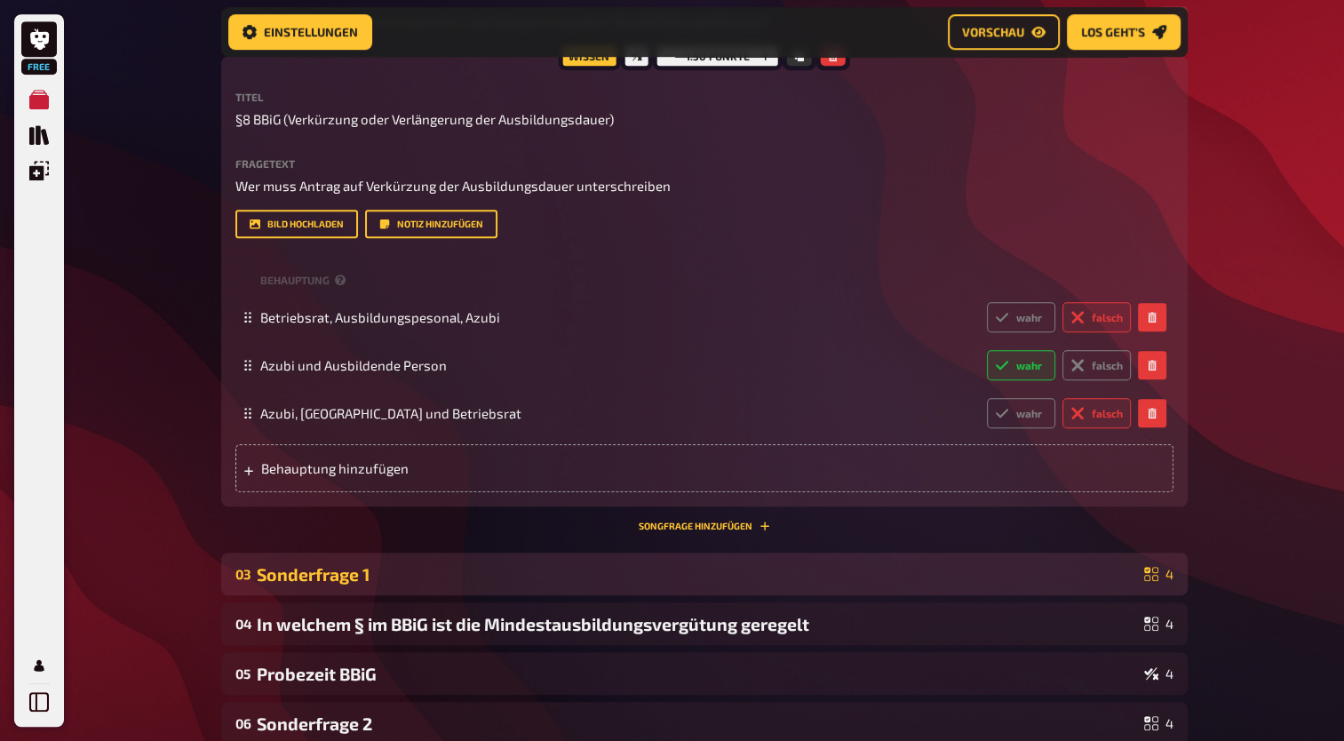
click at [824, 560] on div "03 Sonderfrage 1 4" at bounding box center [704, 574] width 967 height 43
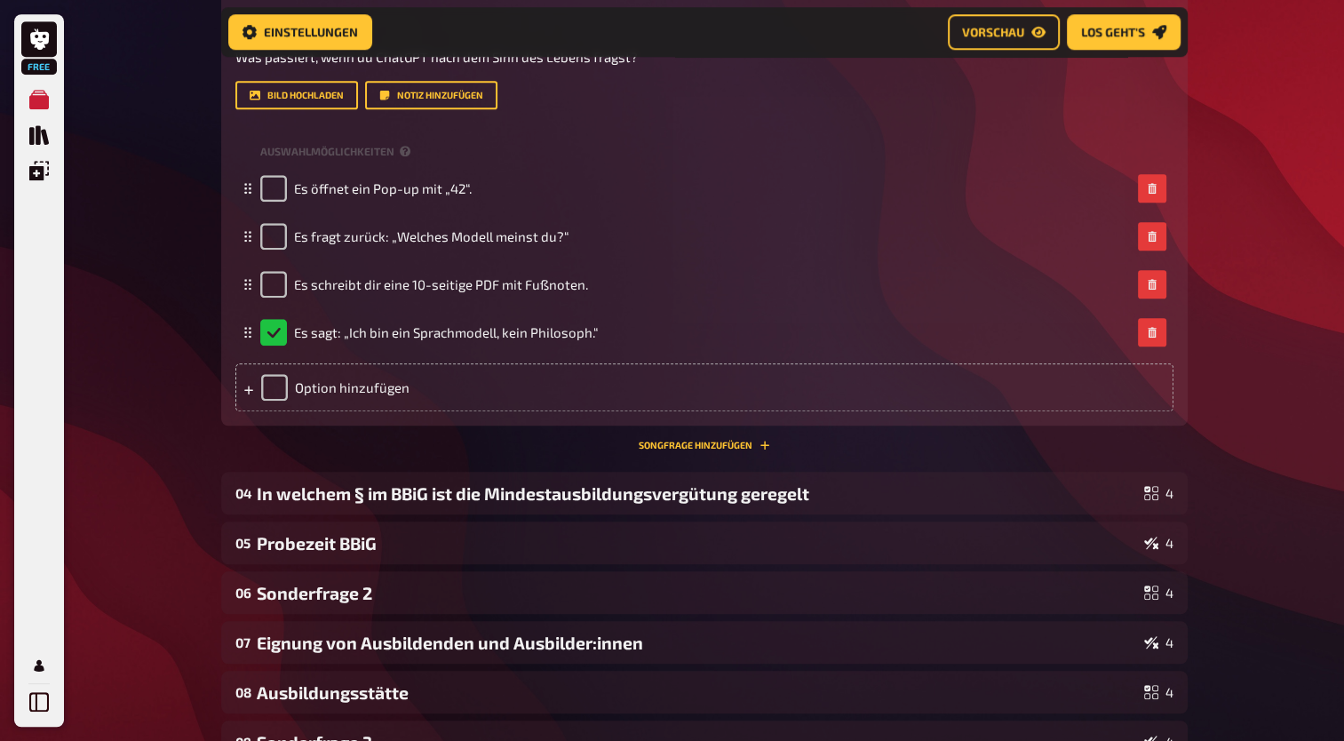
scroll to position [1649, 0]
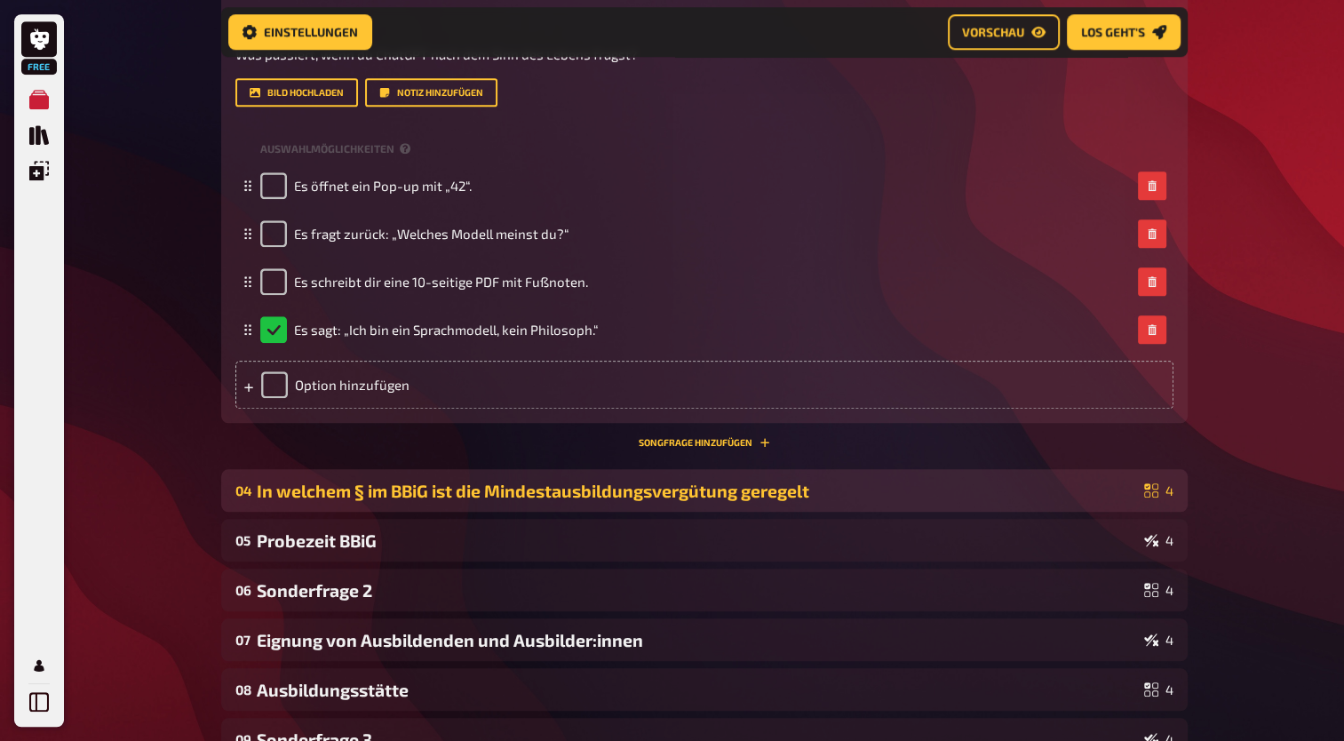
click at [626, 504] on div "04 In welchem § im BBiG ist die Mindestausbildungsvergütung geregelt 4" at bounding box center [704, 490] width 967 height 43
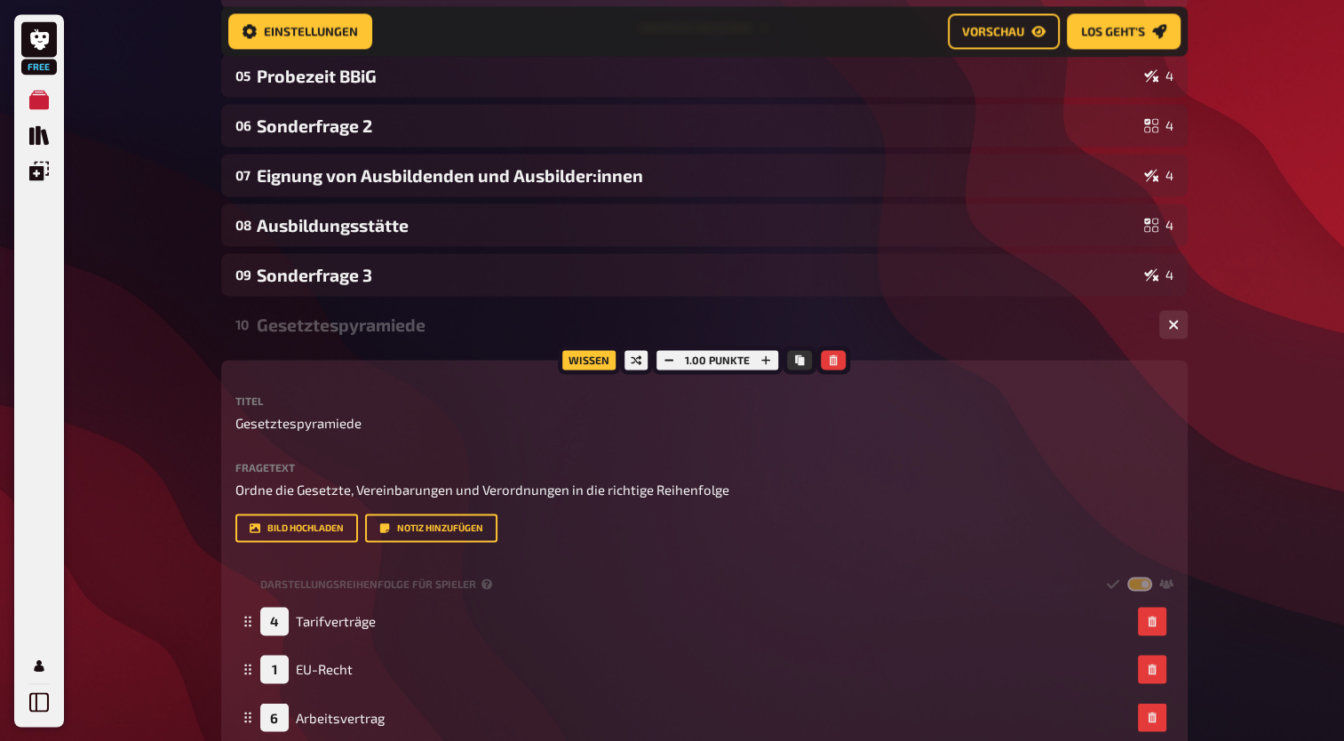
scroll to position [2672, 0]
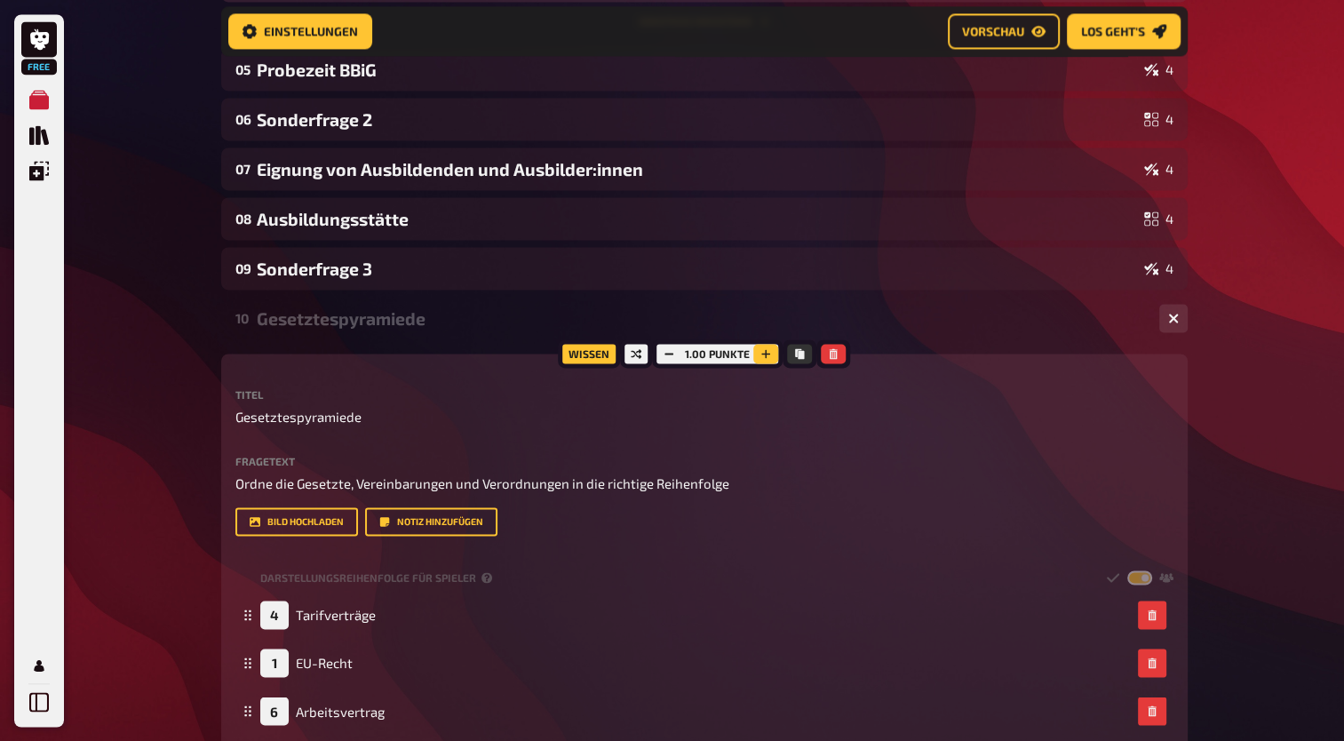
click at [761, 355] on icon "button" at bounding box center [766, 353] width 11 height 11
click at [339, 420] on span "Gesetztespyramiede" at bounding box center [298, 417] width 126 height 20
click at [331, 424] on span "Normenpyramiede" at bounding box center [292, 417] width 115 height 20
click at [764, 350] on icon "button" at bounding box center [766, 353] width 11 height 11
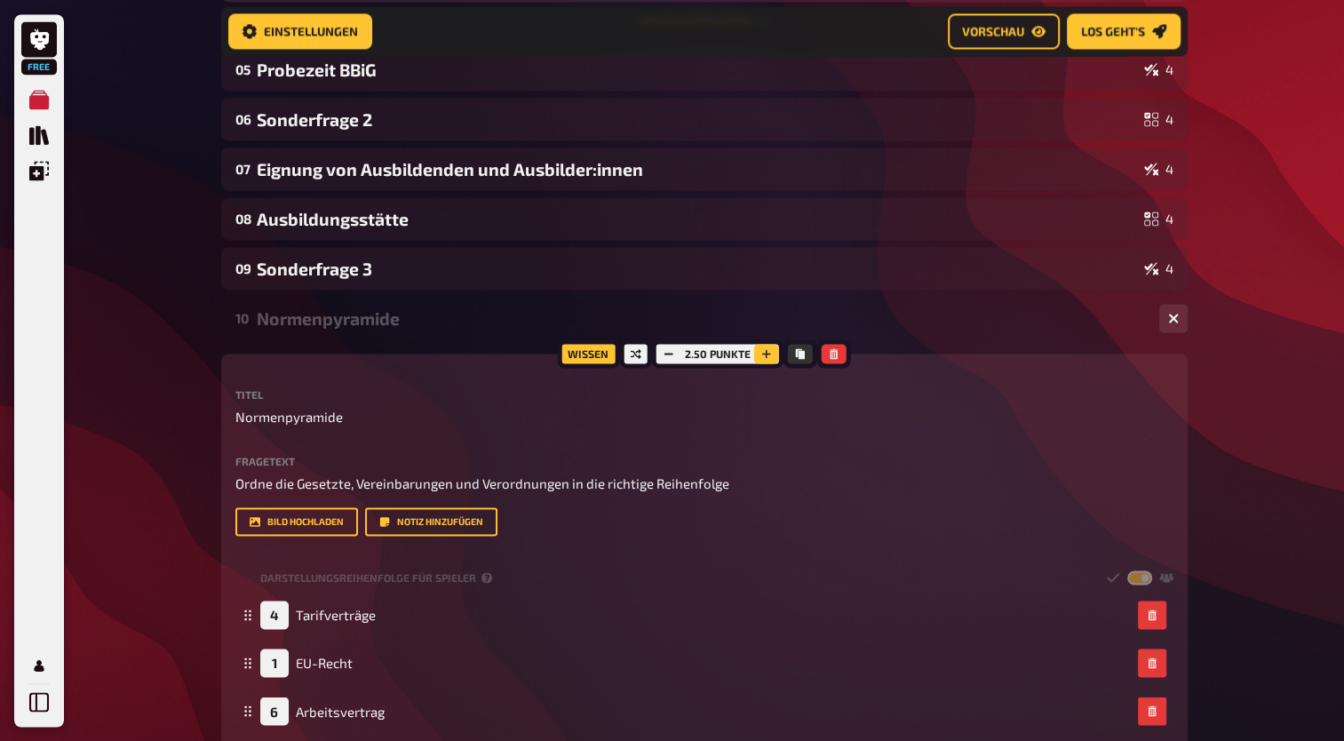
click at [764, 350] on icon "button" at bounding box center [766, 353] width 11 height 11
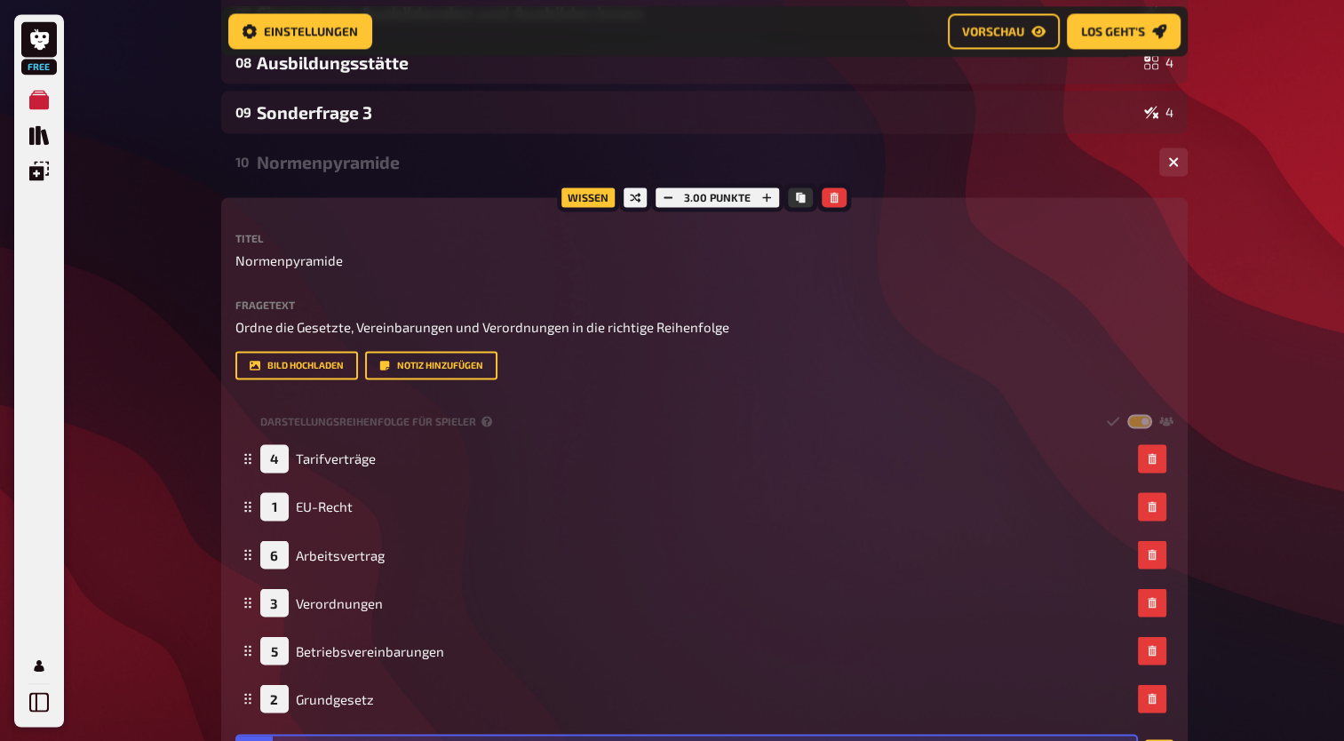
scroll to position [2829, 0]
click at [594, 195] on div "Wissen" at bounding box center [588, 196] width 62 height 28
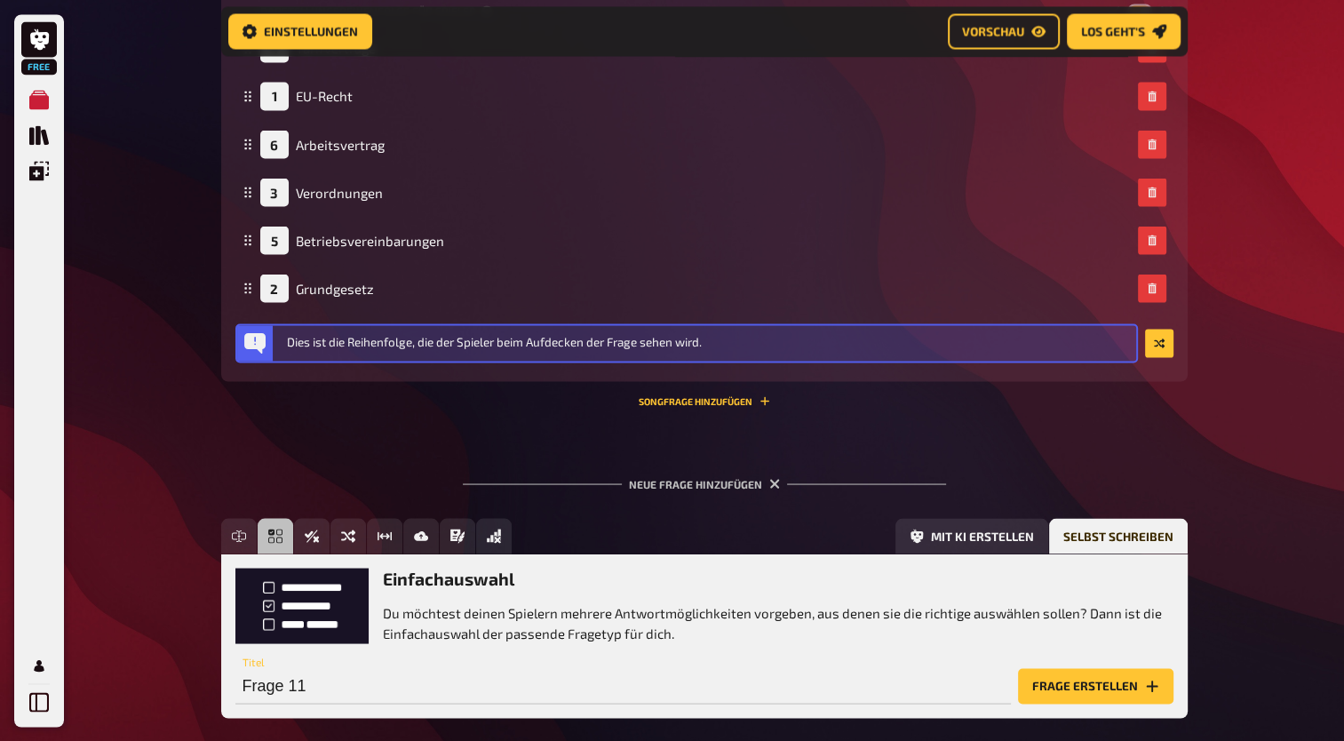
scroll to position [3329, 0]
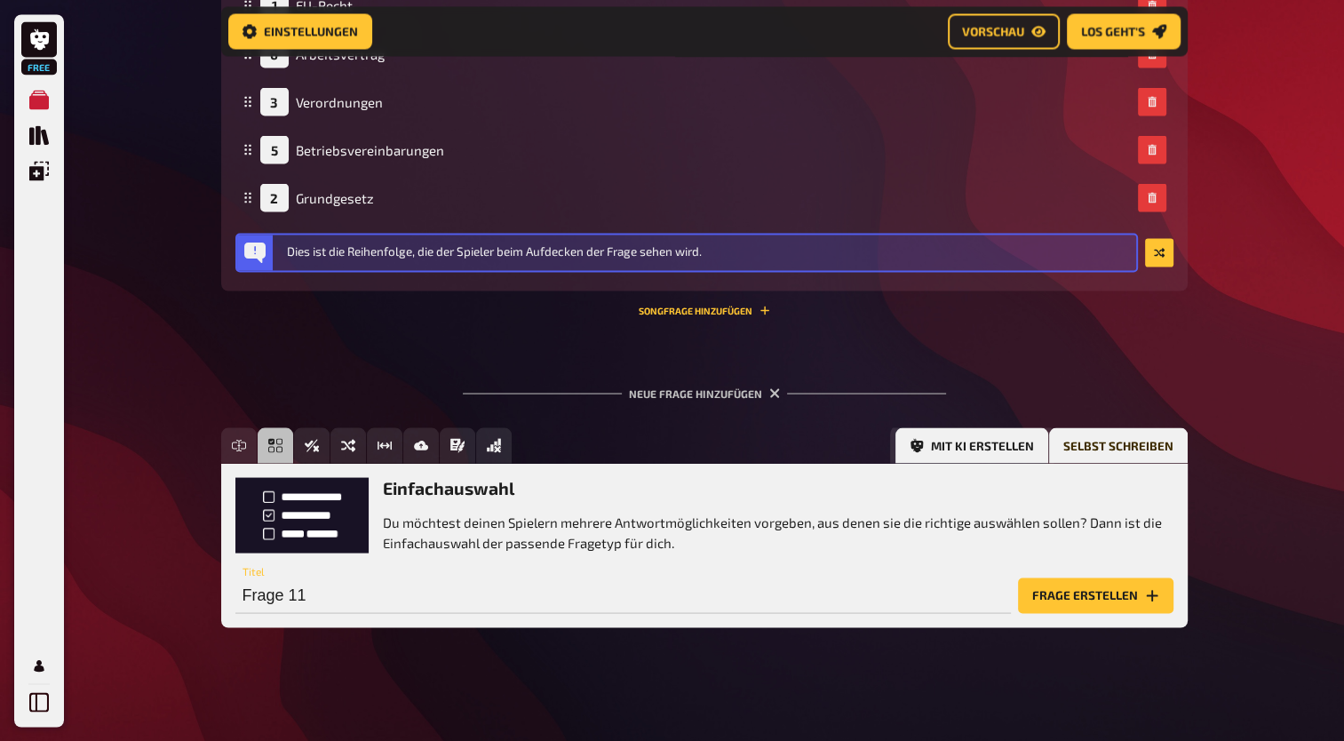
click at [967, 439] on button "Mit KI erstellen" at bounding box center [972, 445] width 153 height 36
click at [1116, 432] on button "Selbst schreiben" at bounding box center [1118, 445] width 139 height 36
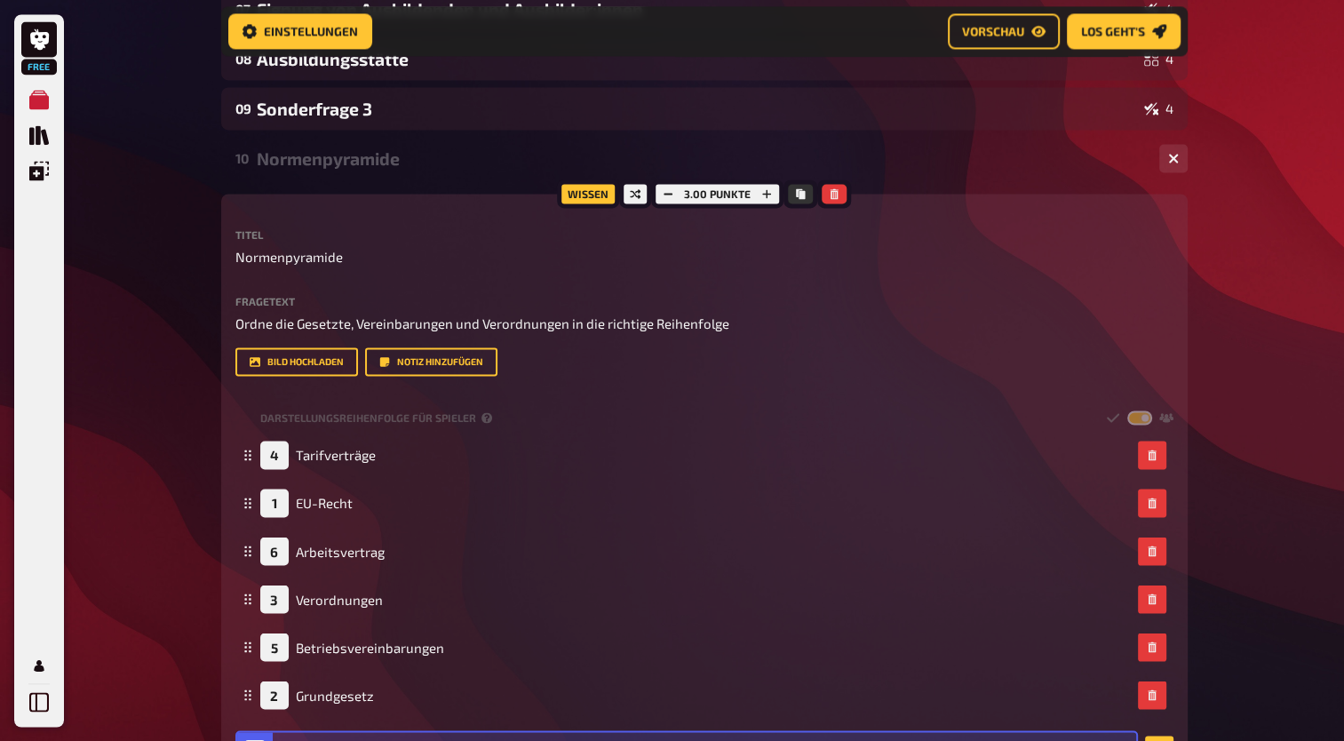
scroll to position [2835, 0]
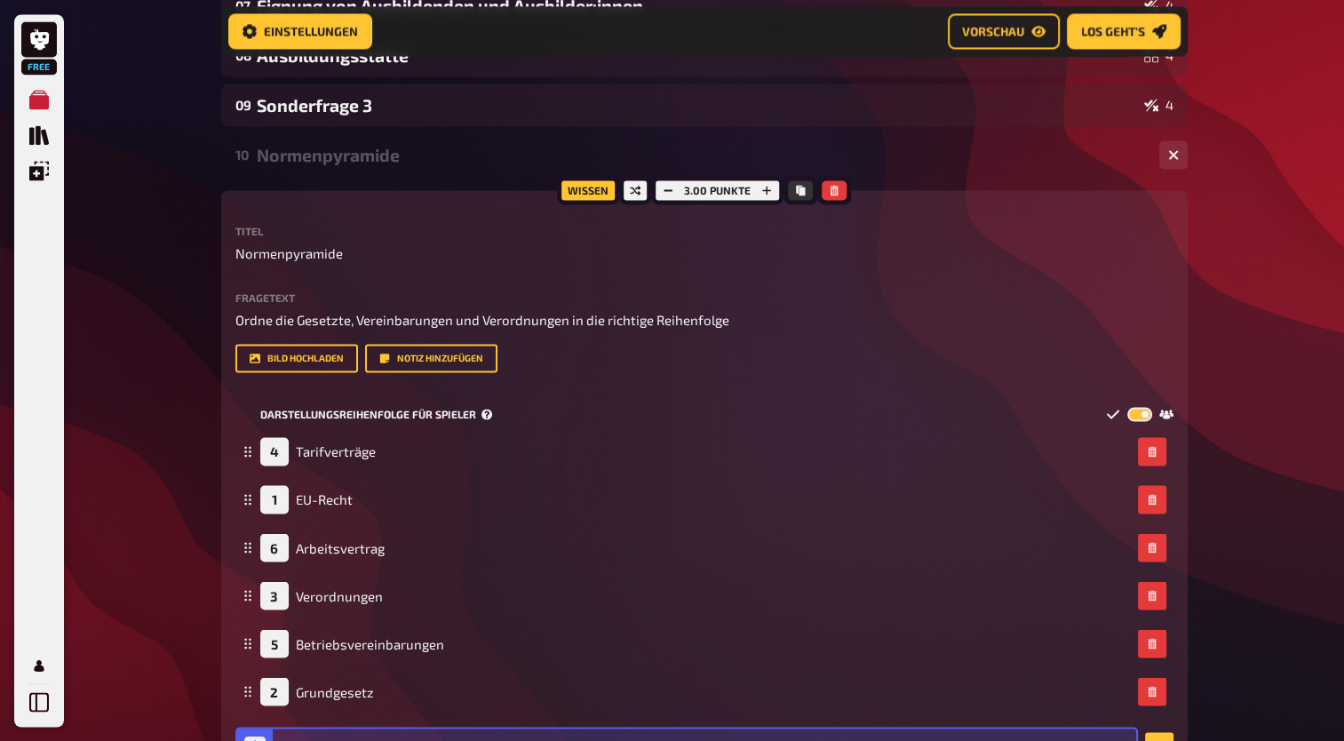
click at [1144, 418] on label at bounding box center [1140, 414] width 25 height 15
click at [1128, 407] on input "checkbox" at bounding box center [1127, 406] width 1 height 1
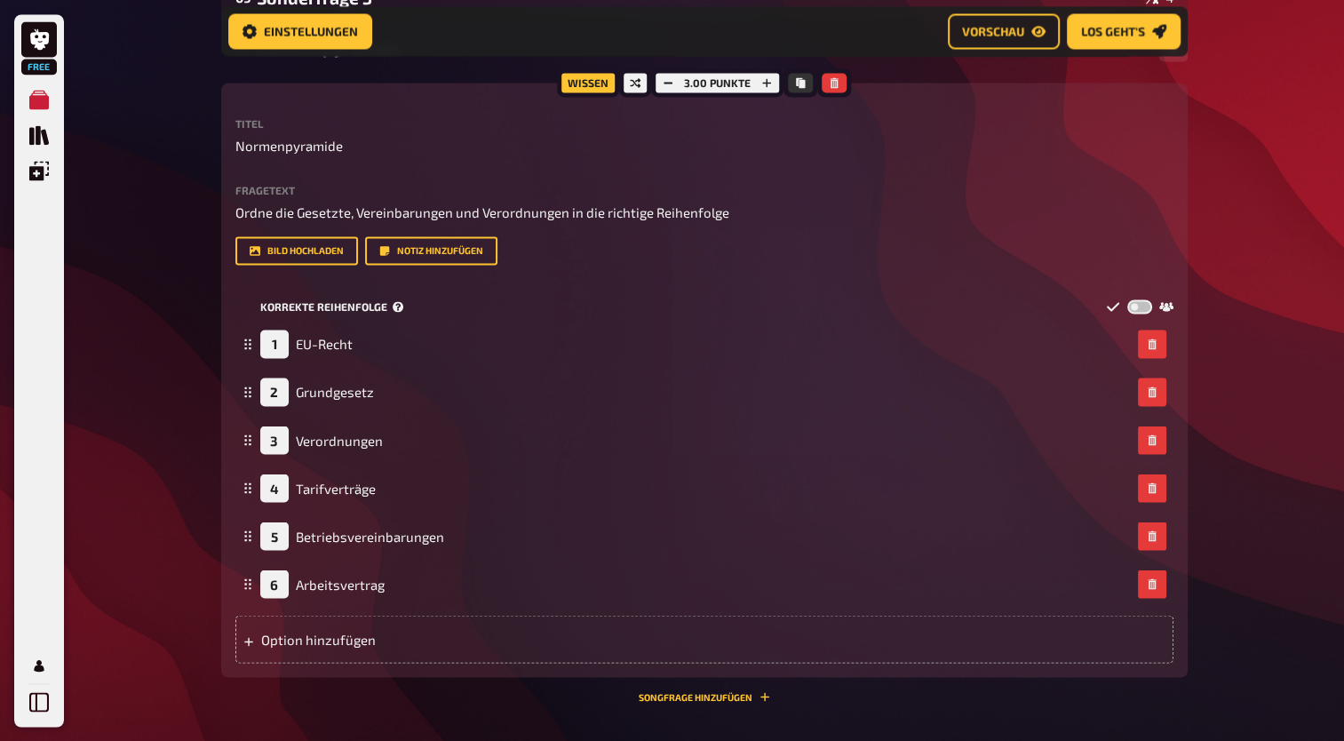
scroll to position [2948, 0]
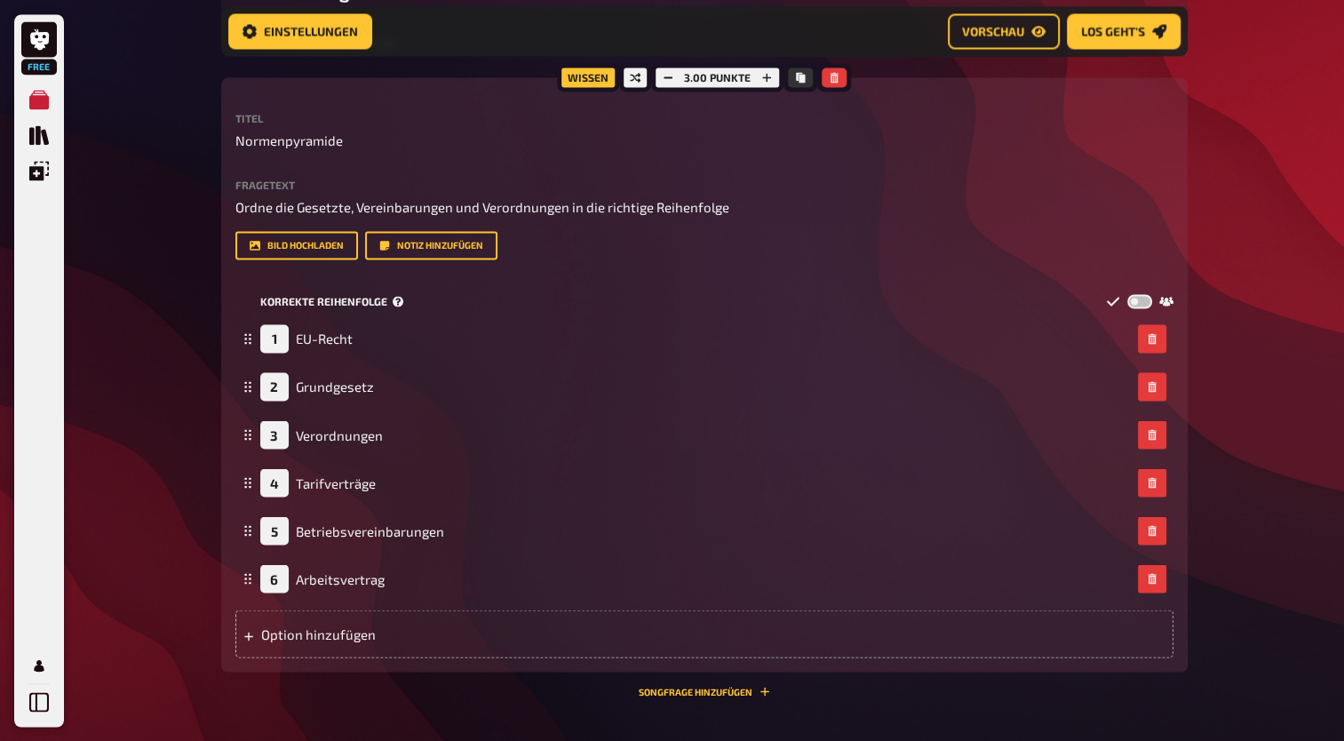
click at [1140, 302] on label at bounding box center [1140, 301] width 25 height 15
click at [1128, 294] on input "checkbox" at bounding box center [1127, 293] width 1 height 1
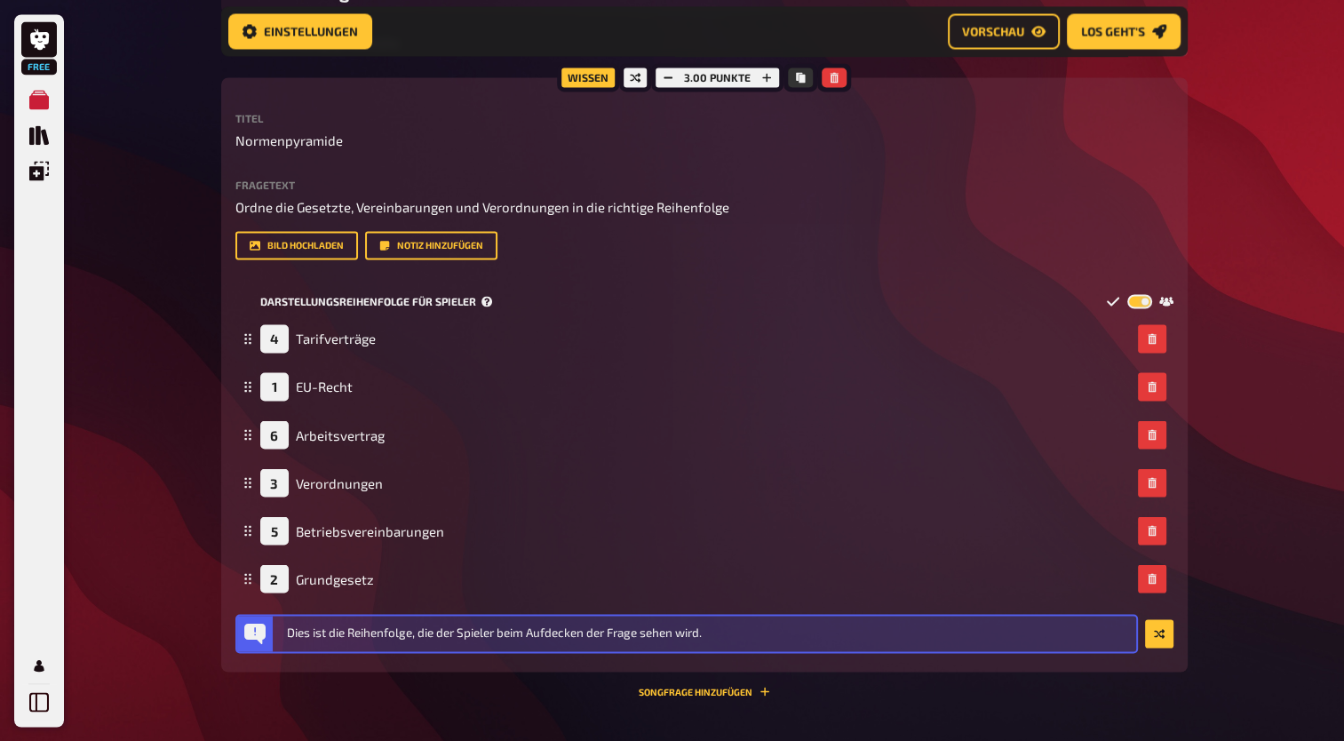
click at [1140, 302] on label at bounding box center [1140, 301] width 25 height 15
click at [1128, 294] on input "checkbox" at bounding box center [1127, 293] width 1 height 1
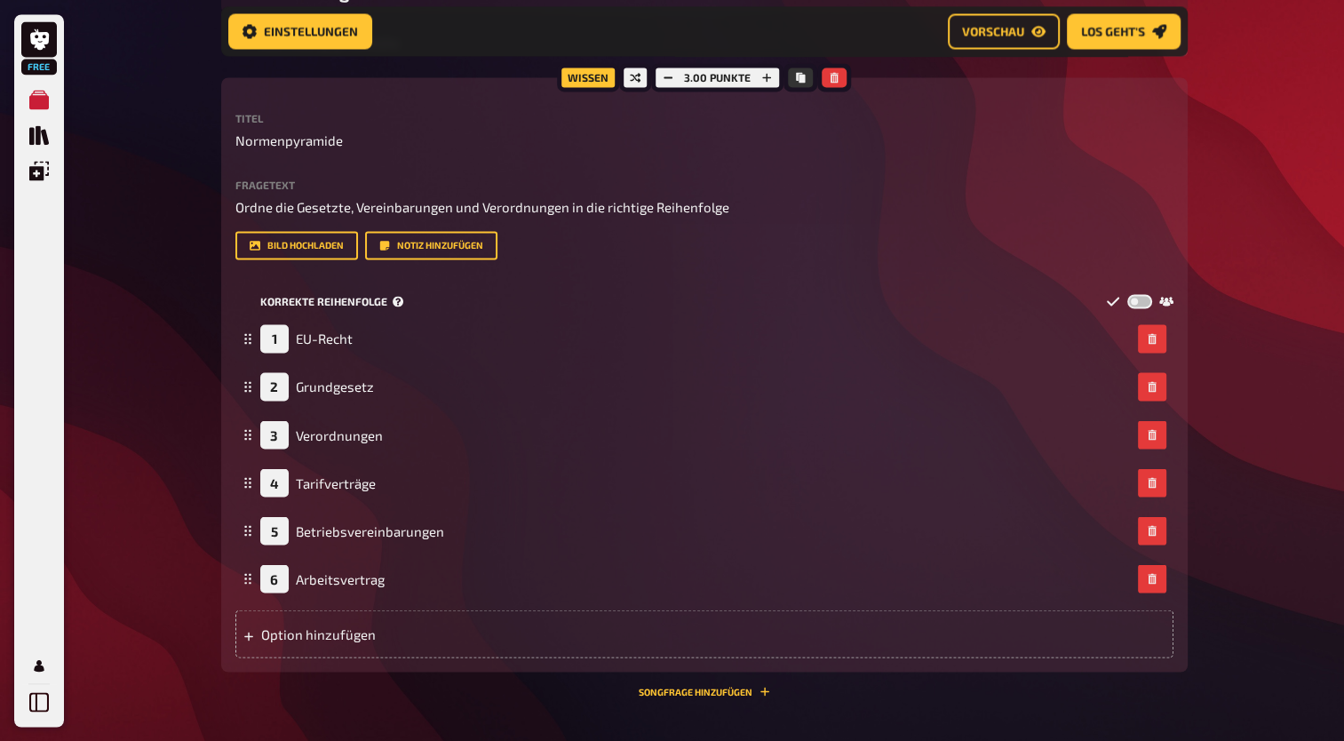
click at [1140, 302] on label at bounding box center [1140, 301] width 25 height 15
click at [1128, 294] on input "checkbox" at bounding box center [1127, 293] width 1 height 1
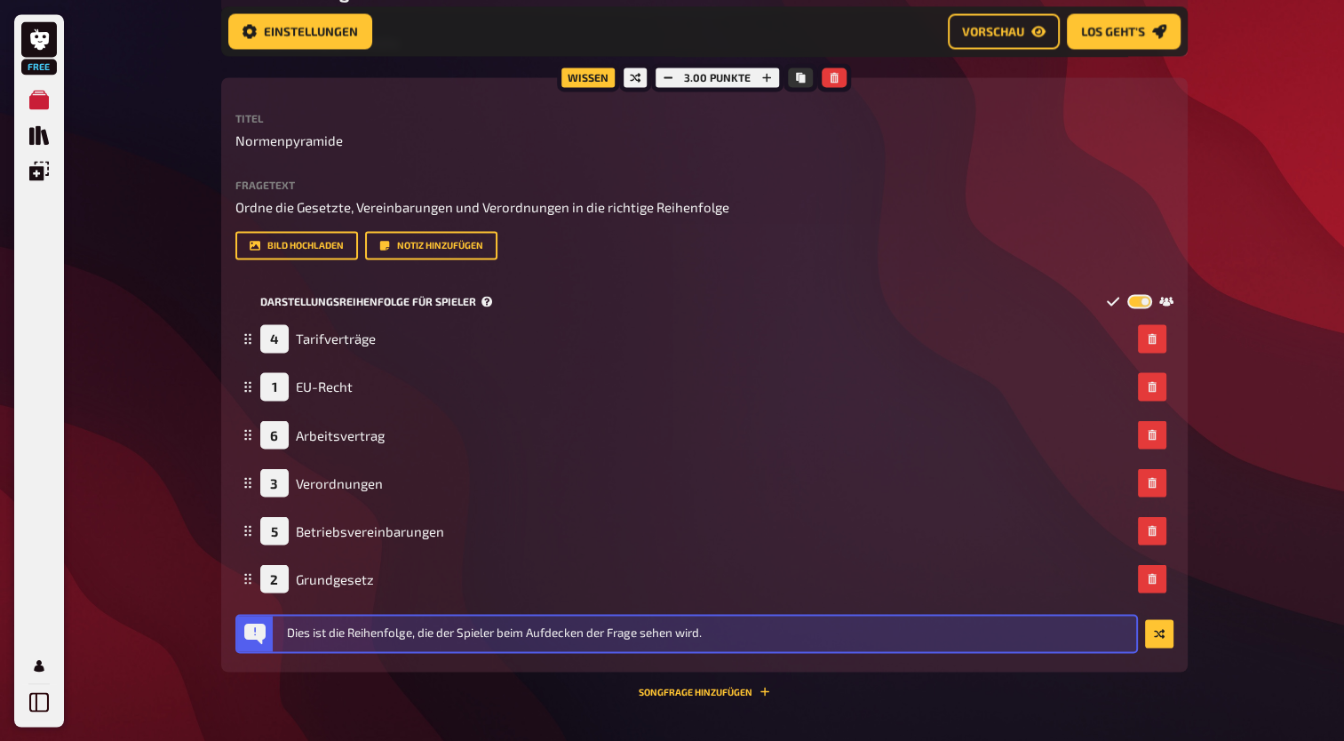
click at [1140, 302] on label at bounding box center [1140, 301] width 25 height 15
click at [1128, 294] on input "checkbox" at bounding box center [1127, 293] width 1 height 1
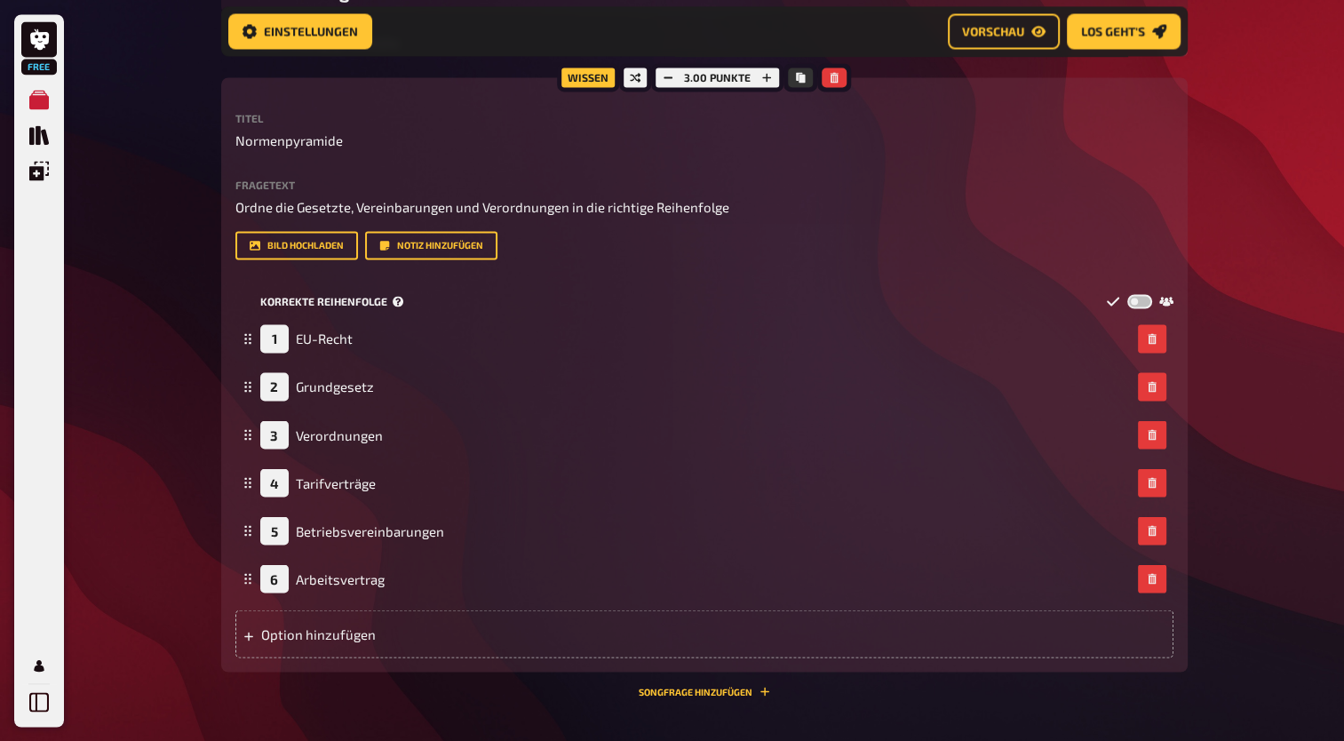
click at [1140, 302] on label at bounding box center [1140, 301] width 25 height 15
click at [1128, 294] on input "checkbox" at bounding box center [1127, 293] width 1 height 1
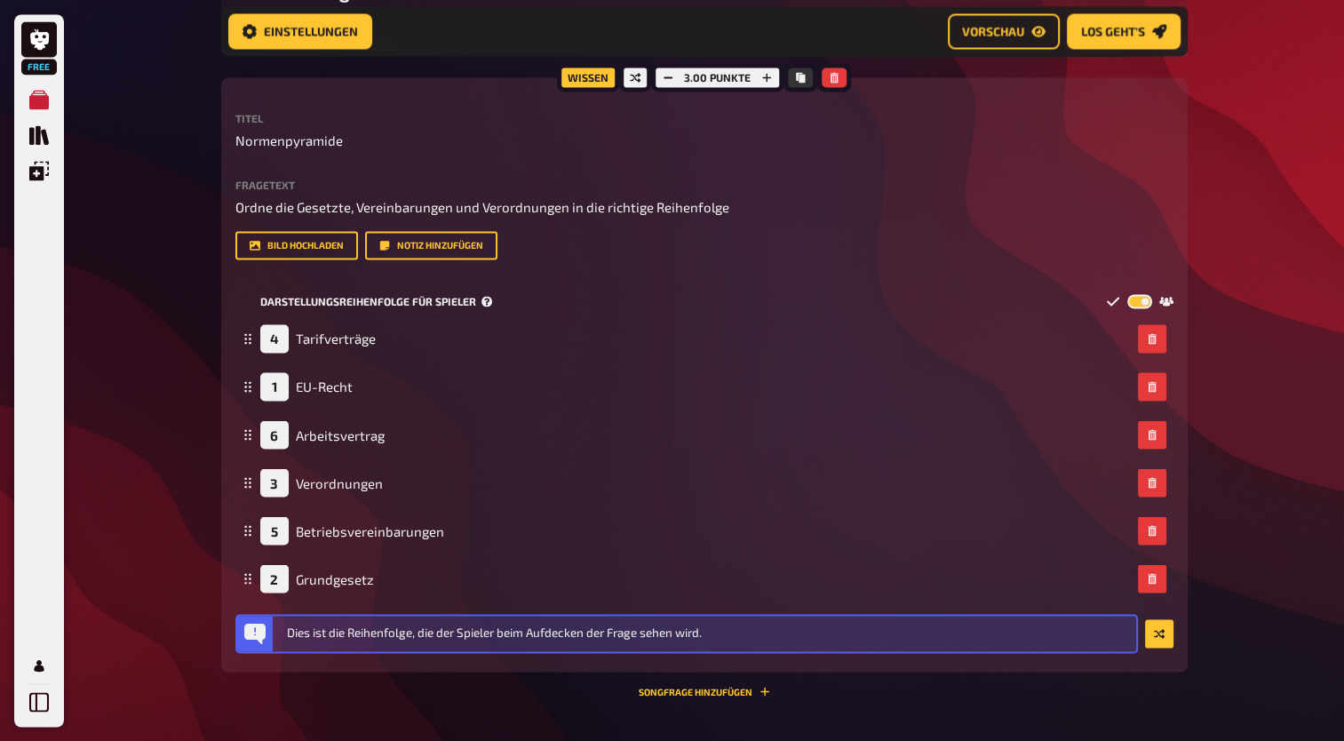
click at [1144, 302] on label at bounding box center [1140, 301] width 25 height 15
click at [1128, 294] on input "checkbox" at bounding box center [1127, 293] width 1 height 1
checkbox input "false"
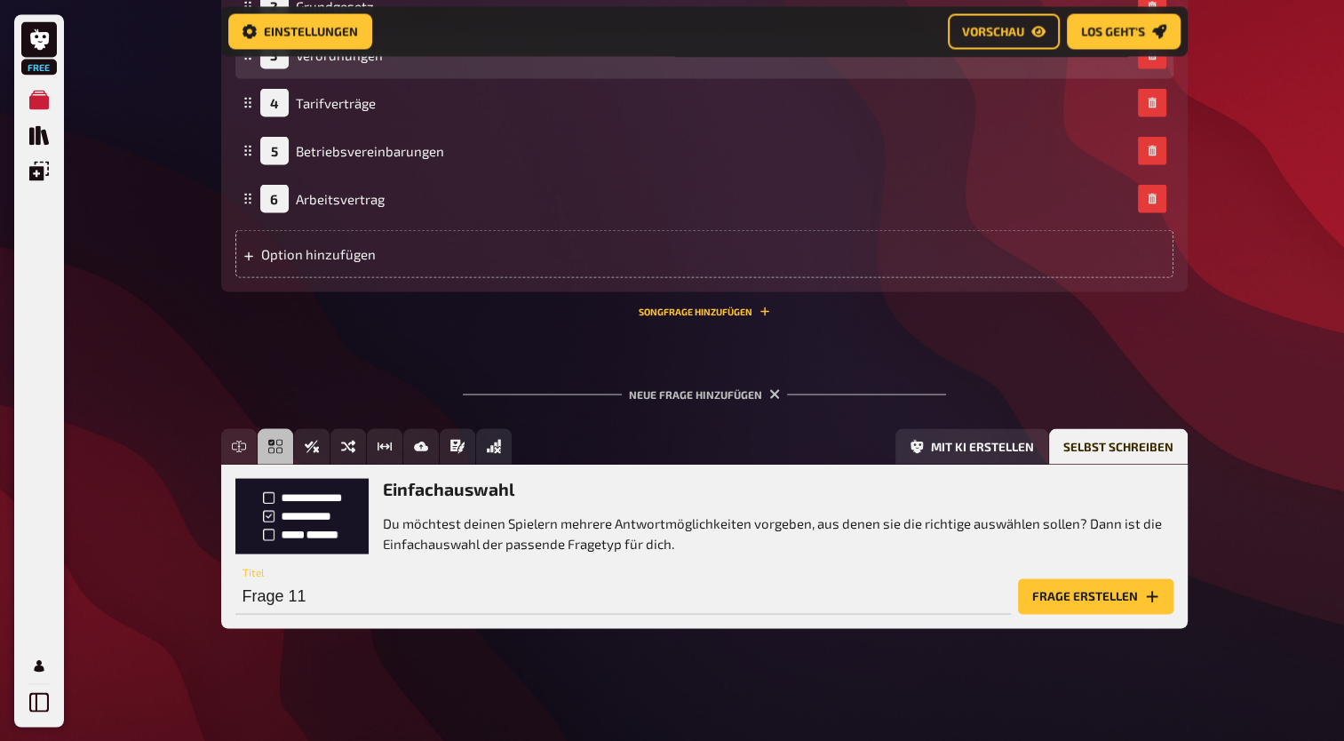
scroll to position [3329, 0]
